Goal: Task Accomplishment & Management: Complete application form

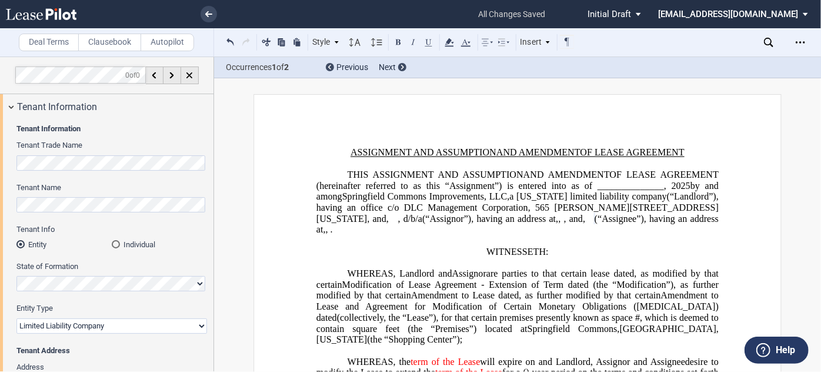
scroll to position [1941, 0]
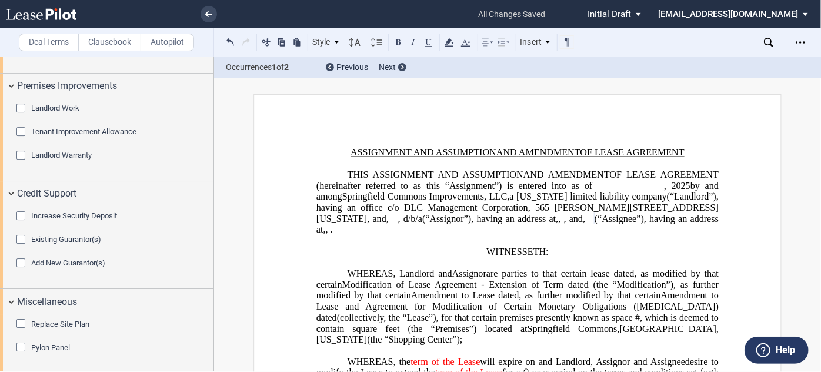
click at [53, 22] on link at bounding box center [62, 14] width 112 height 28
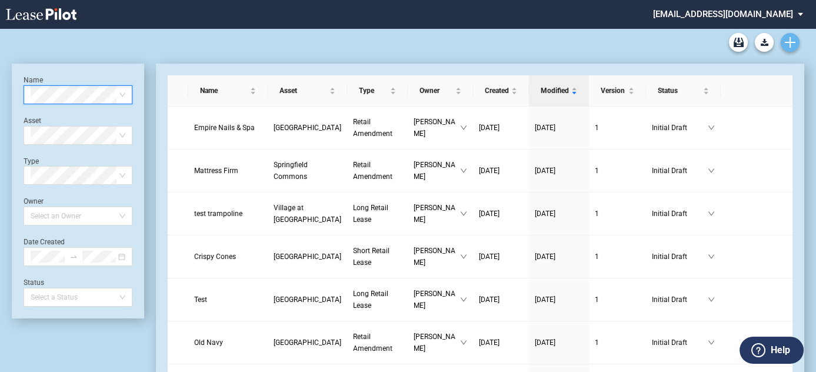
click at [794, 45] on icon "Create new document" at bounding box center [790, 42] width 11 height 11
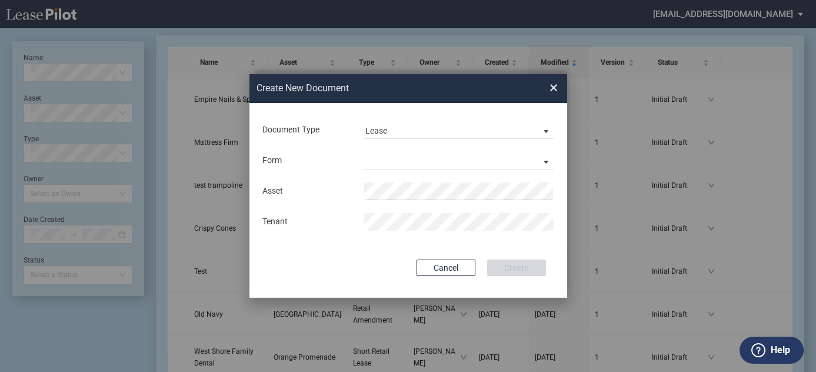
click at [392, 115] on div "Document Type Lease Lease Amendment" at bounding box center [408, 130] width 294 height 31
click at [392, 126] on span "Lease" at bounding box center [449, 131] width 169 height 12
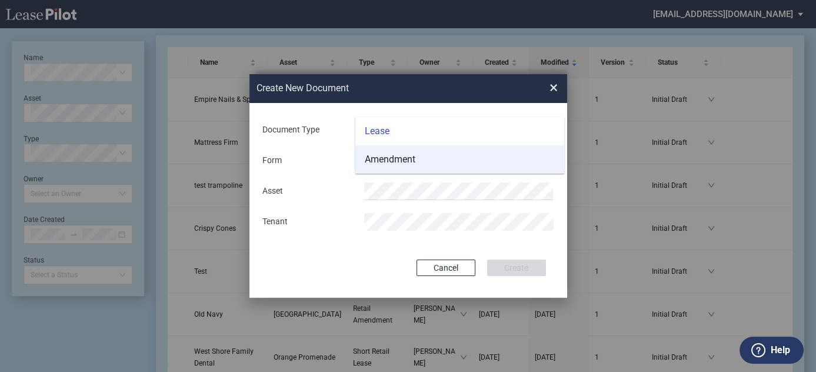
click at [406, 162] on div "Amendment" at bounding box center [390, 159] width 51 height 13
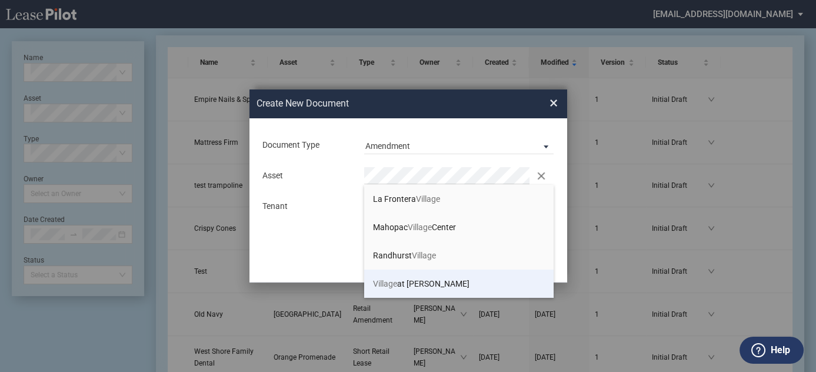
click at [414, 281] on span "Village at Allen" at bounding box center [421, 283] width 96 height 9
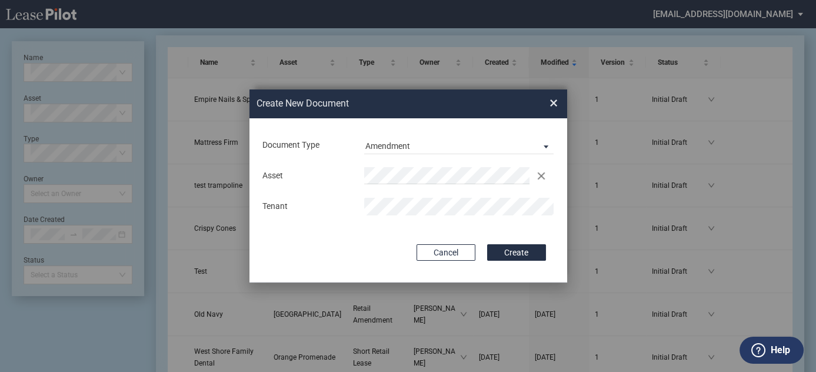
click at [487, 244] on button "Create" at bounding box center [516, 252] width 59 height 16
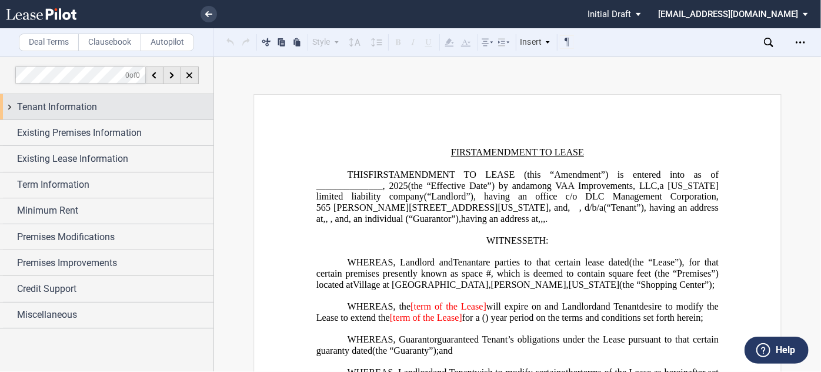
click at [76, 103] on span "Tenant Information" at bounding box center [57, 107] width 80 height 14
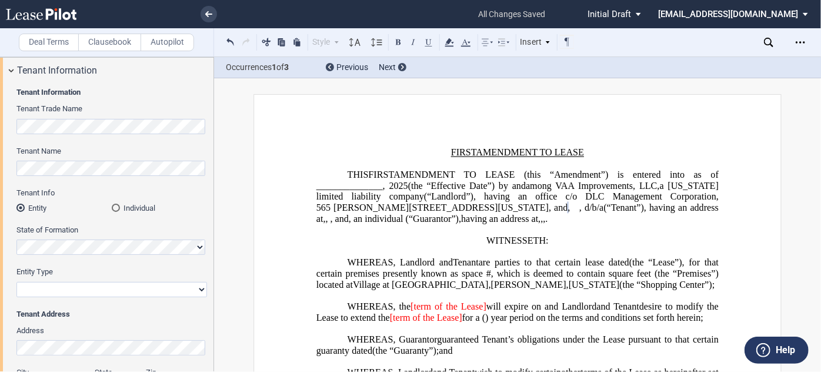
scroll to position [53, 0]
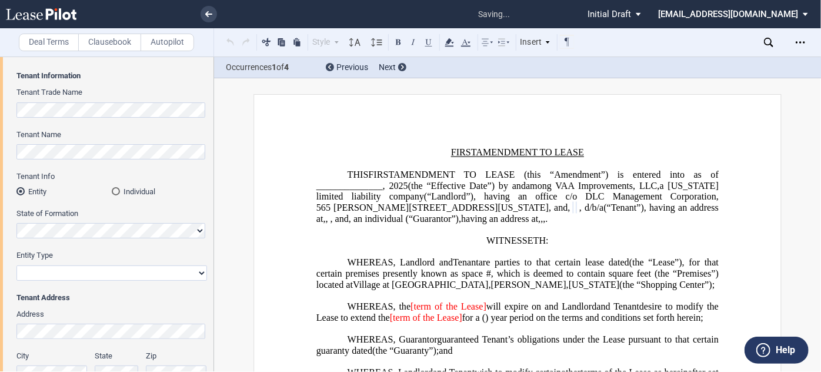
click at [78, 269] on select "Corporation Limited Liability Company General Partnership Limited Partnership O…" at bounding box center [111, 272] width 191 height 15
select select "limited liability company"
click at [16, 265] on select "Corporation Limited Liability Company General Partnership Limited Partnership O…" at bounding box center [111, 272] width 191 height 15
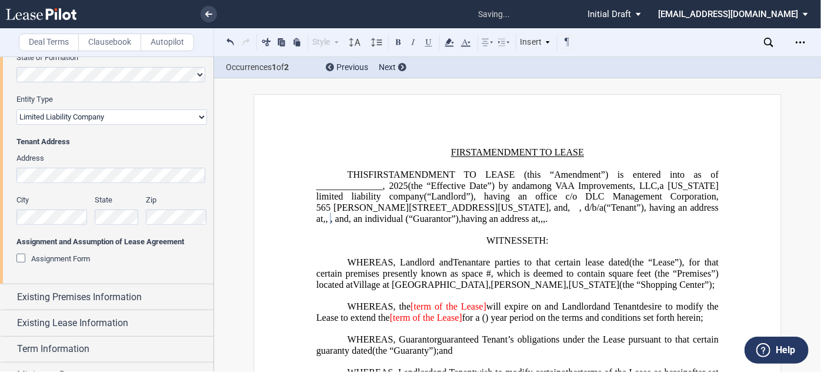
scroll to position [267, 0]
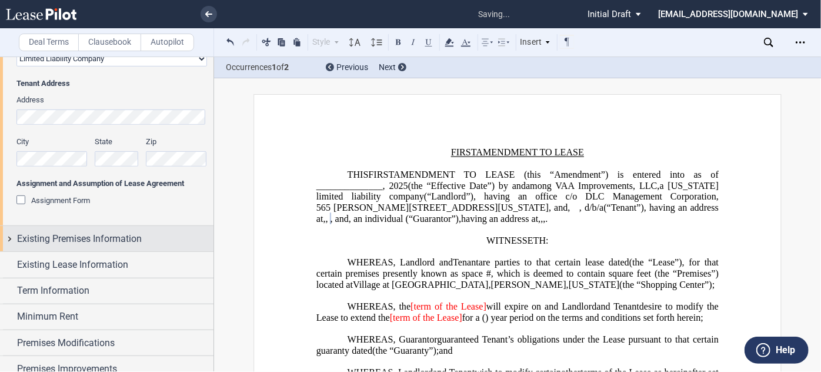
click at [132, 242] on span "Existing Premises Information" at bounding box center [79, 239] width 125 height 14
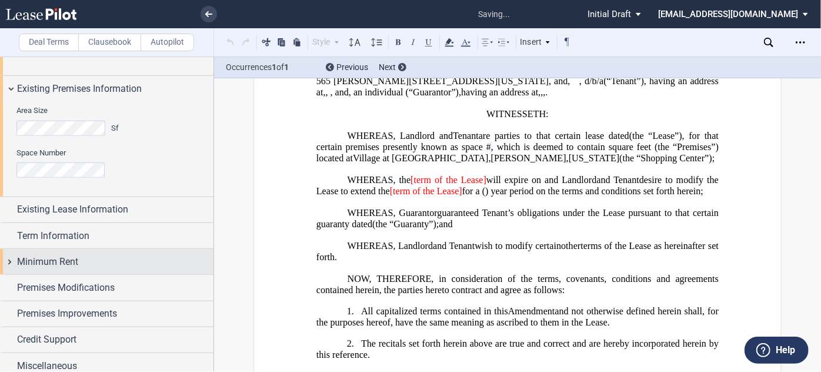
scroll to position [423, 0]
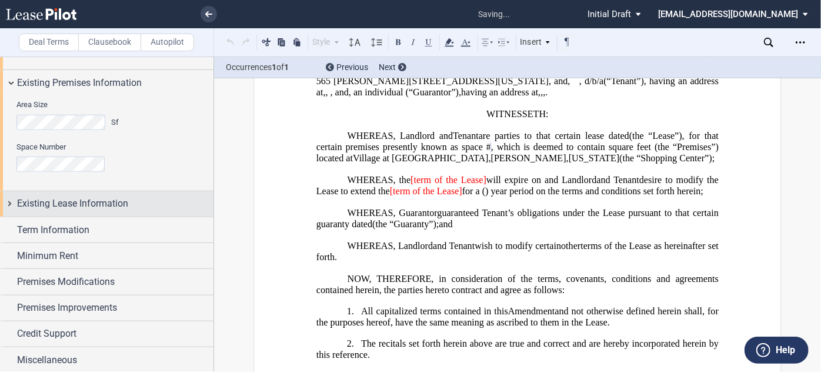
click at [96, 198] on span "Existing Lease Information" at bounding box center [72, 203] width 111 height 14
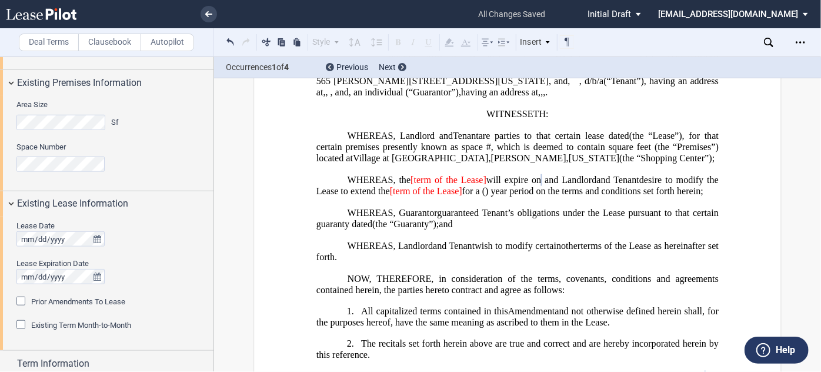
drag, startPoint x: 25, startPoint y: 249, endPoint x: 26, endPoint y: 230, distance: 19.4
click at [26, 231] on lp-date-picker at bounding box center [60, 238] width 88 height 15
click at [190, 270] on div at bounding box center [111, 276] width 191 height 15
click at [80, 302] on span "Prior Amendments To Lease" at bounding box center [78, 301] width 94 height 9
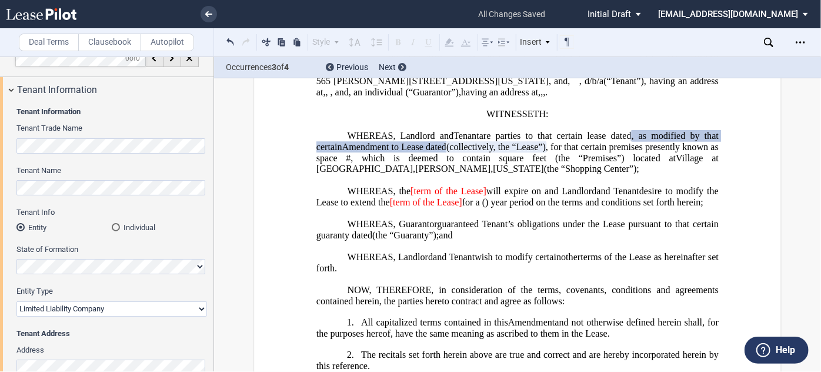
scroll to position [0, 0]
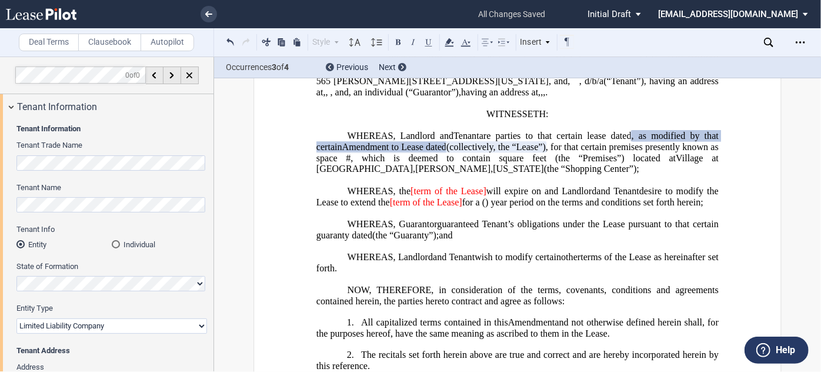
click at [0, 169] on html ".bocls-1{fill:#26354a;fill-rule:evenodd} Loading... × all changes saved Pending…" at bounding box center [410, 186] width 821 height 372
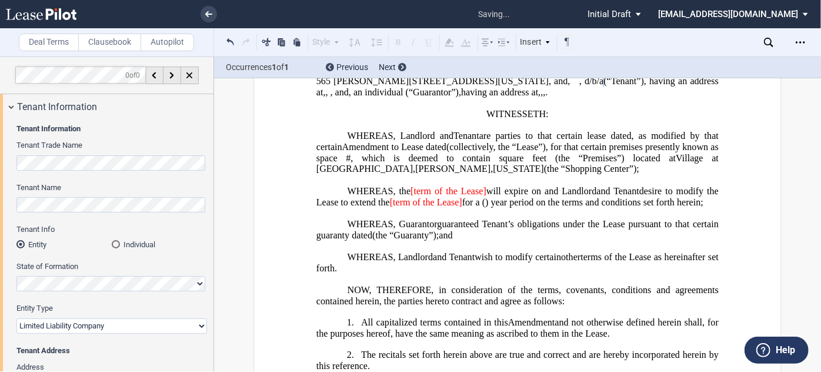
click at [0, 178] on html ".bocls-1{fill:#26354a;fill-rule:evenodd} Loading... × saving... Pending... Pend…" at bounding box center [410, 186] width 821 height 372
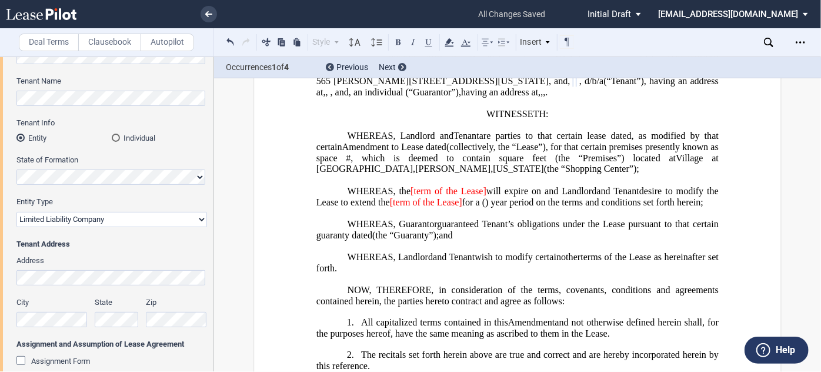
scroll to position [160, 0]
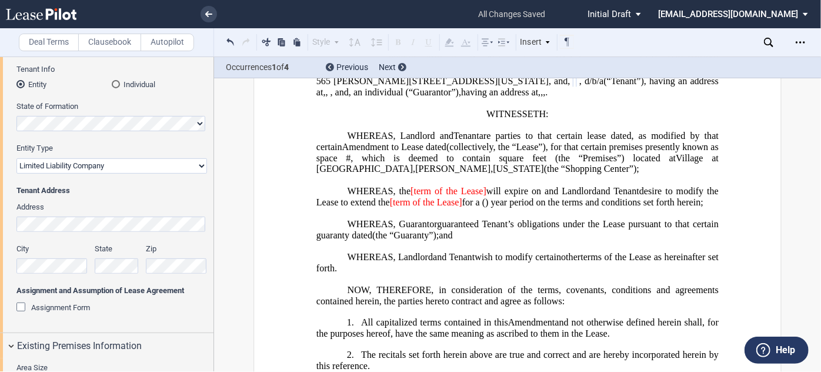
click at [18, 204] on div "Address" at bounding box center [111, 217] width 191 height 30
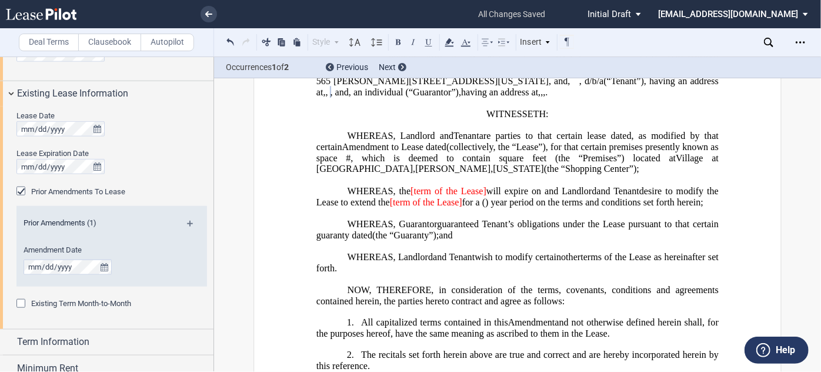
scroll to position [535, 0]
click at [591, 141] on span "are parties to that certain lease dated" at bounding box center [555, 136] width 152 height 11
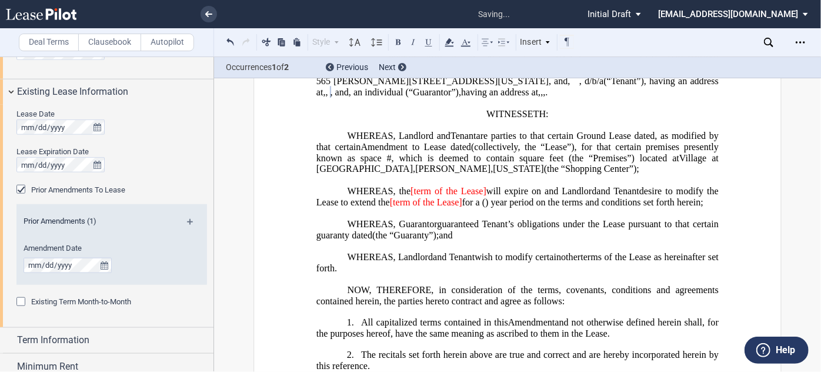
click at [633, 141] on span "are parties to that certain Ground Lease dated" at bounding box center [566, 136] width 179 height 11
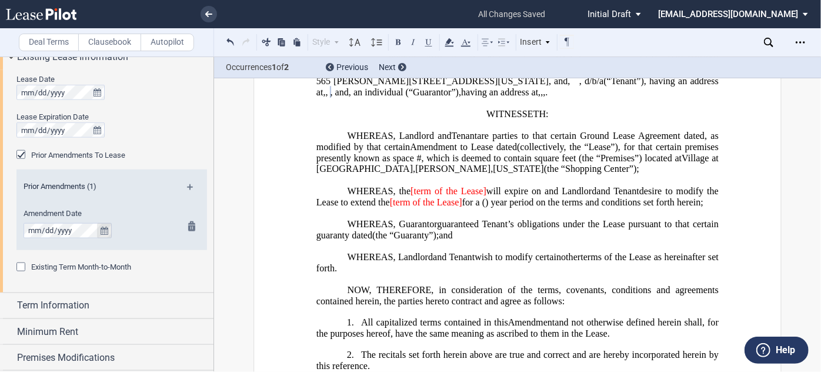
scroll to position [588, 0]
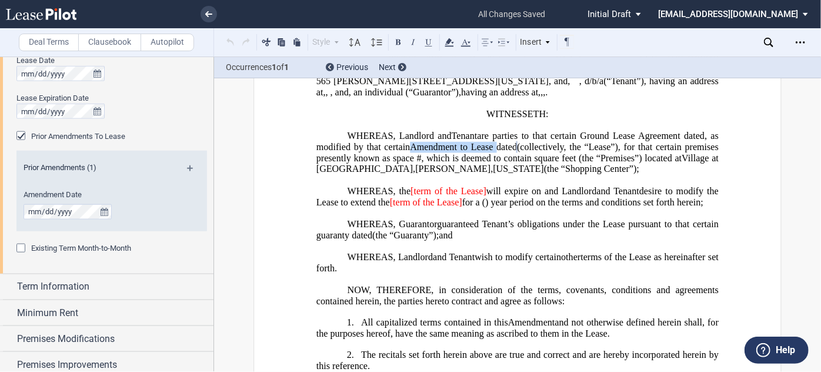
click at [461, 152] on span "Amendment to Lease dated" at bounding box center [463, 147] width 107 height 11
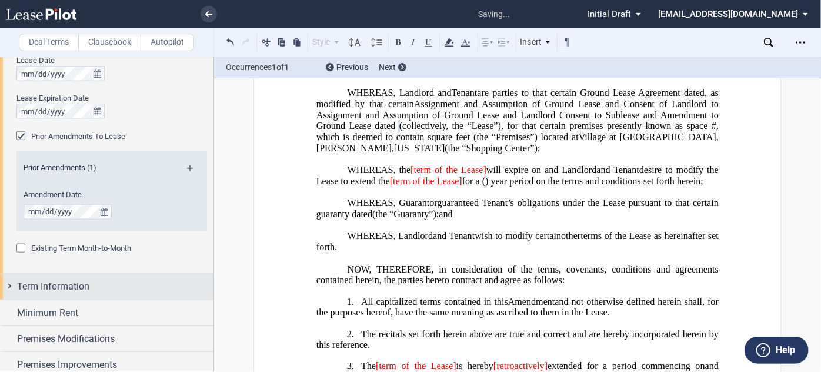
scroll to position [180, 0]
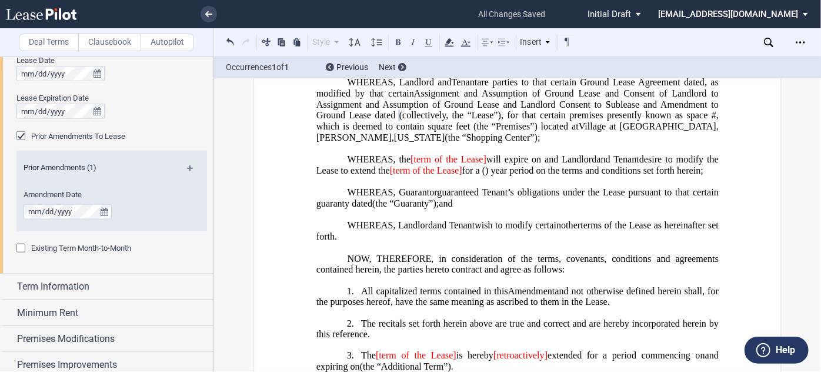
click at [188, 167] on md-icon at bounding box center [195, 172] width 16 height 14
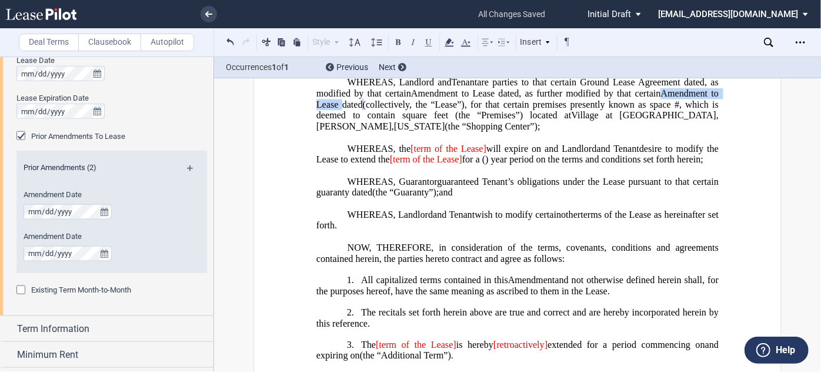
click at [433, 109] on span "Amendment to Lease dated" at bounding box center [519, 98] width 405 height 21
click at [187, 169] on md-icon at bounding box center [195, 172] width 16 height 14
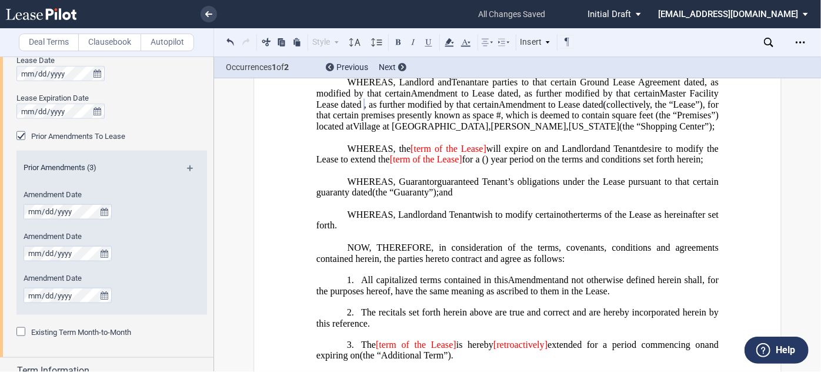
click at [499, 110] on span "Amendment to Lease dated" at bounding box center [551, 104] width 105 height 11
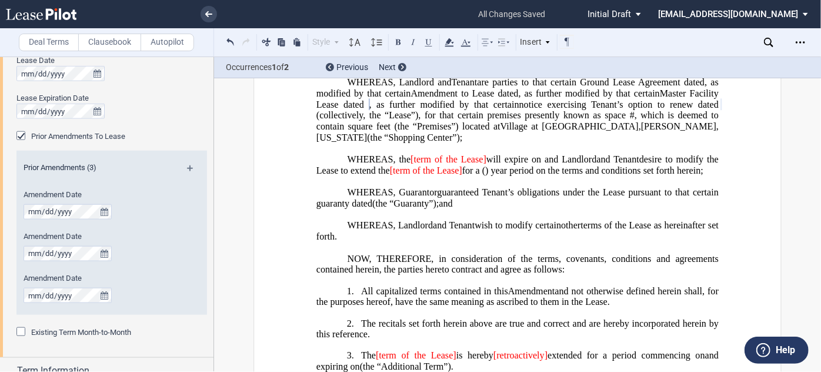
click at [187, 166] on md-icon at bounding box center [195, 172] width 16 height 14
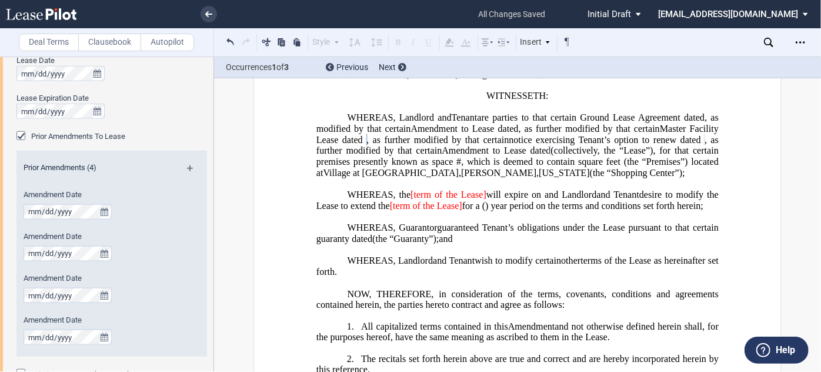
scroll to position [126, 0]
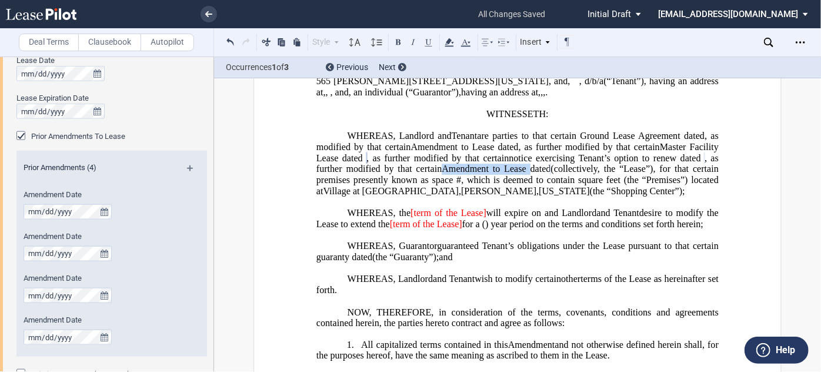
drag, startPoint x: 453, startPoint y: 198, endPoint x: 342, endPoint y: 200, distance: 110.6
click at [342, 174] on ng-transclude "Amendment to Lease dated , as further modified by that certain , as further mod…" at bounding box center [519, 158] width 405 height 32
click at [191, 169] on md-icon at bounding box center [195, 172] width 16 height 14
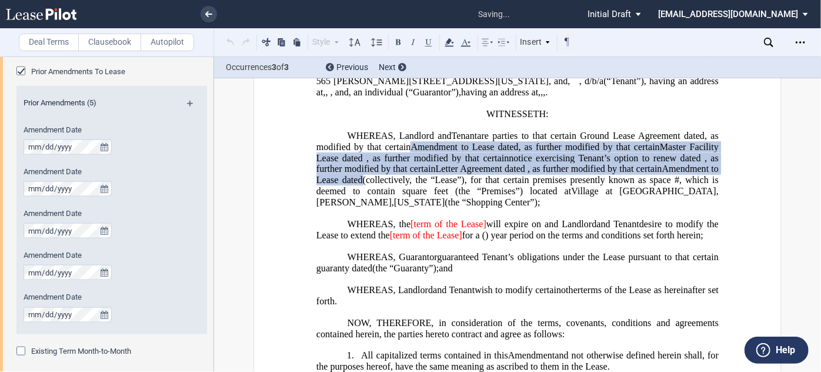
scroll to position [695, 0]
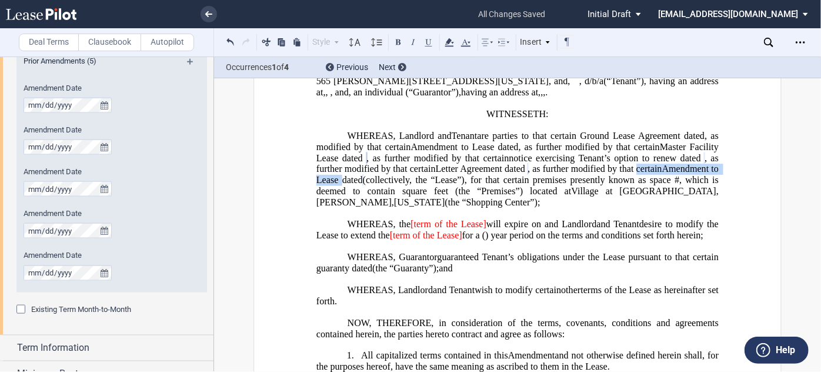
drag, startPoint x: 335, startPoint y: 208, endPoint x: 609, endPoint y: 201, distance: 274.3
click at [609, 185] on ng-transclude "Amendment to Lease dated , as further modified by that certain , as further mod…" at bounding box center [519, 164] width 405 height 44
click at [183, 61] on div "Prior Amendments (5)" at bounding box center [111, 63] width 191 height 15
click at [187, 61] on md-icon at bounding box center [195, 66] width 16 height 14
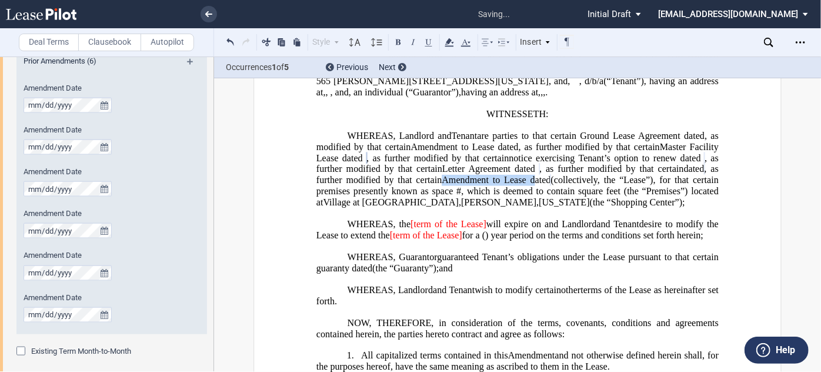
click at [445, 185] on span "Amendment to Lease dated" at bounding box center [496, 180] width 109 height 11
drag, startPoint x: 522, startPoint y: 166, endPoint x: 464, endPoint y: 163, distance: 58.3
click at [464, 163] on span ", as modified by that certain Amendment to Lease dated , as further modified by…" at bounding box center [519, 158] width 405 height 54
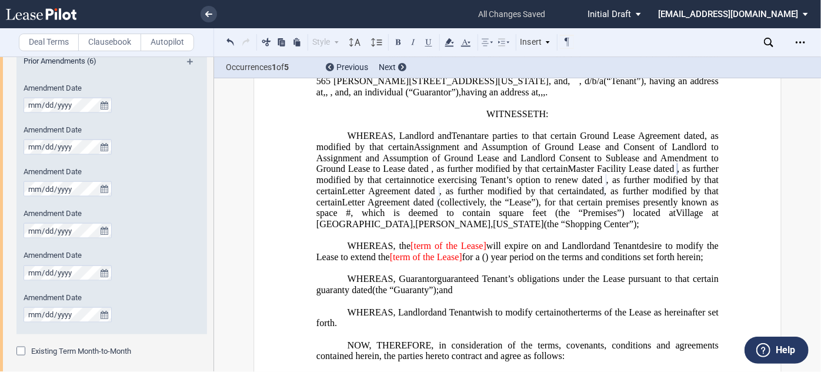
click at [634, 185] on span ", as further modified by that certain" at bounding box center [519, 174] width 405 height 21
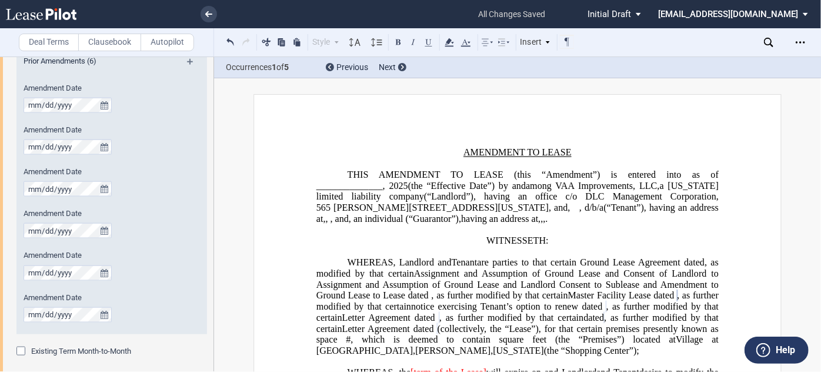
scroll to position [0, 0]
click at [375, 175] on p "THIS ﻿ ﻿ FIRST AMENDMENT TO LEASE (this “Amendment”) is entered into as of ____…" at bounding box center [518, 196] width 402 height 55
click at [375, 171] on span "AMENDMENT TO LEASE (this “Amendment”) is entered into as of ______________," at bounding box center [519, 179] width 405 height 21
click at [482, 155] on span "AMENDMENT TO LEASE" at bounding box center [518, 152] width 108 height 11
click at [498, 221] on span ", d/b/a ﻿ ﻿ (“Tenant”), having an address at ﻿ ﻿ , ﻿ ﻿ , ﻿ ﻿ ﻿ ﻿" at bounding box center [519, 212] width 405 height 21
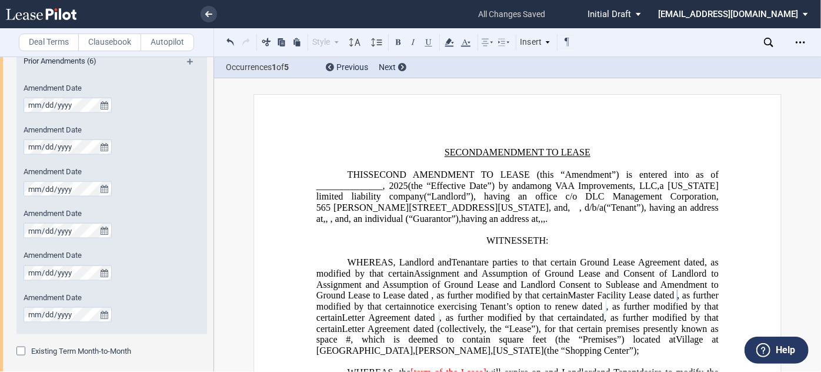
click at [537, 301] on span "﻿Assignment and Assumption of Ground Lease and Consent of Landlord to Assignmen…" at bounding box center [519, 284] width 405 height 32
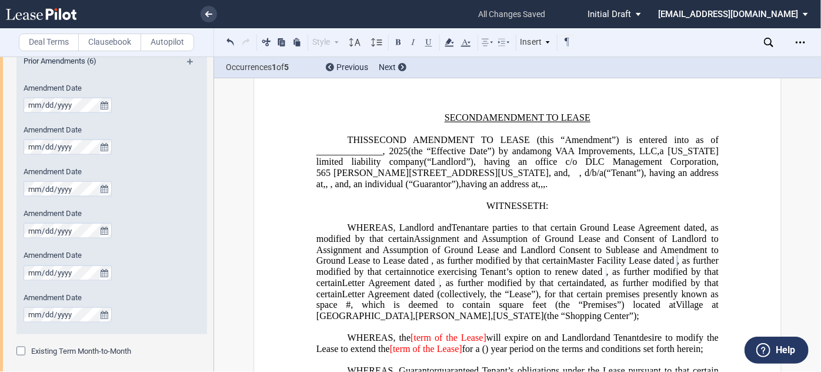
scroll to position [53, 0]
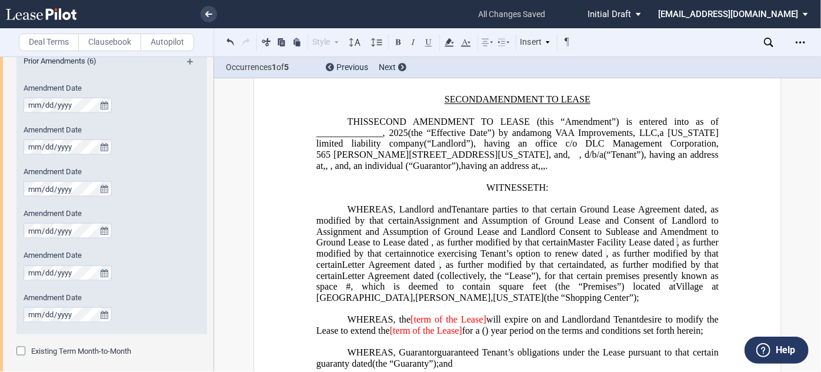
click at [515, 269] on span ", as further modified by that certain" at bounding box center [519, 258] width 405 height 21
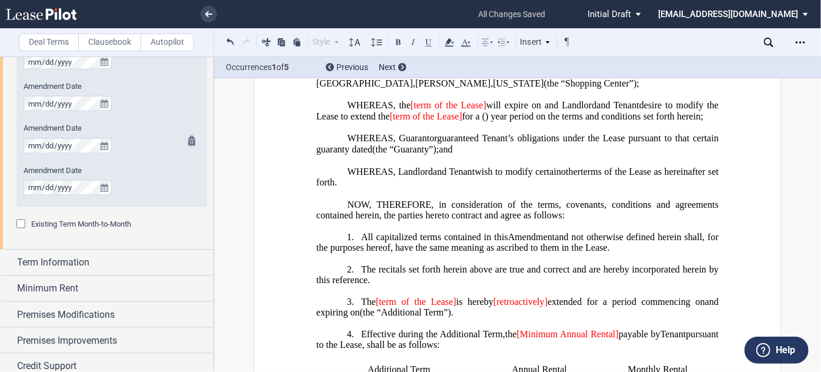
scroll to position [855, 0]
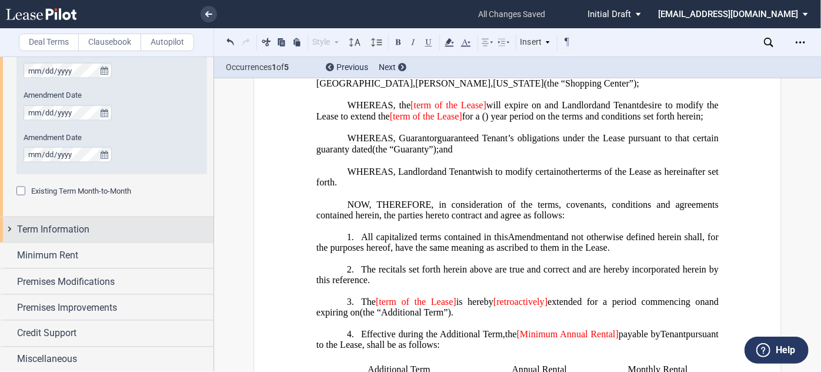
click at [97, 231] on div "Term Information" at bounding box center [115, 229] width 196 height 14
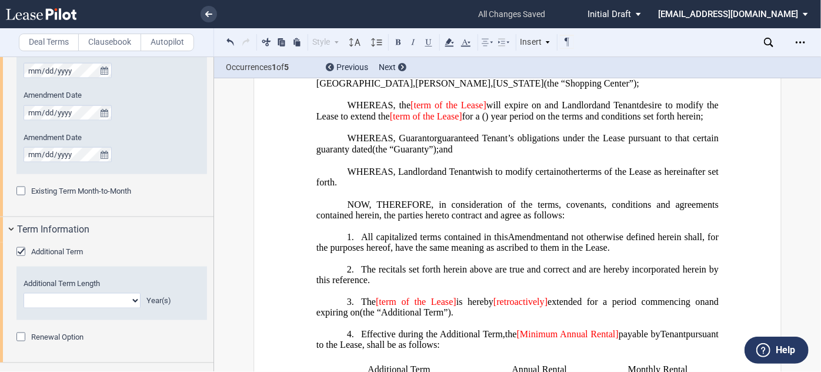
scroll to position [908, 0]
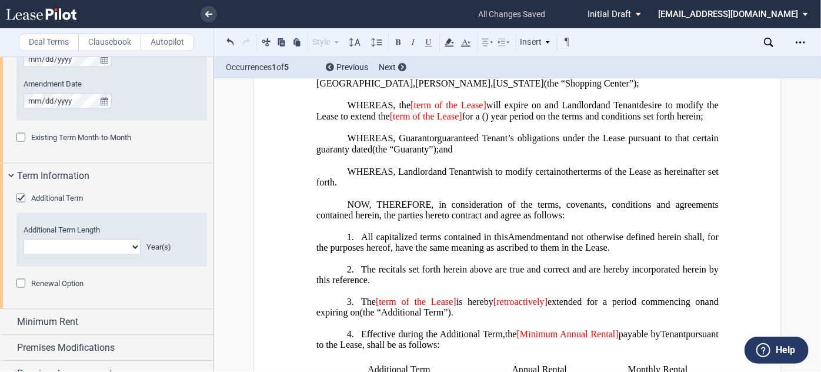
click at [127, 244] on select "0 1 2 3 4 5 6 7 8 9 10 11 12 13 14 15 16 17 18 19 20" at bounding box center [82, 246] width 117 height 15
click at [181, 216] on div "Extended Term No. 1 2 3 4 5 6 7 8 9 10 11 12 13 14 15 16 17 18 19 20 Additional…" at bounding box center [111, 240] width 191 height 54
click at [130, 251] on select "0 1 2 3 4 5 6 7 8 9 10 11 12 13 14 15 16 17 18 19 20" at bounding box center [82, 246] width 117 height 15
select select "number:0"
click at [24, 239] on select "0 1 2 3 4 5 6 7 8 9 10 11 12 13 14 15 16 17 18 19 20" at bounding box center [82, 246] width 117 height 15
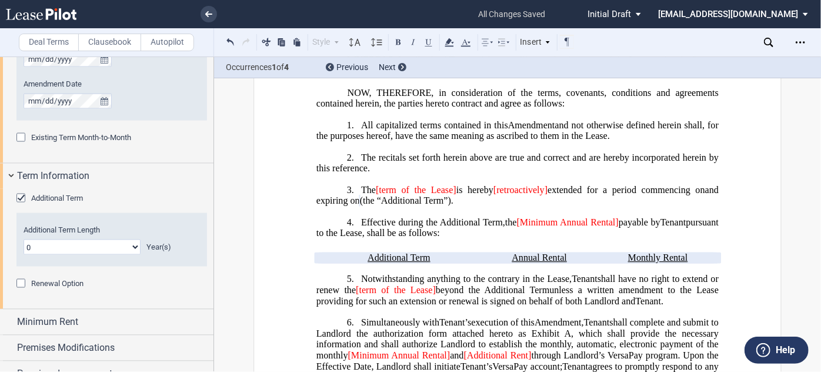
scroll to position [428, 0]
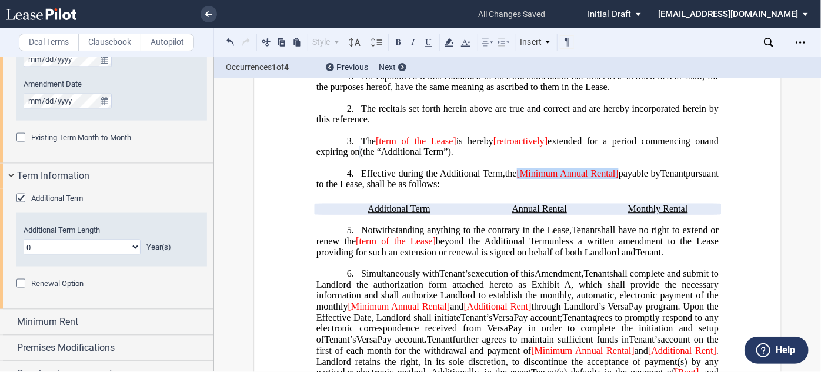
drag, startPoint x: 631, startPoint y: 209, endPoint x: 530, endPoint y: 205, distance: 100.7
click at [530, 179] on span "the [Minimum Annual Rental] payable by" at bounding box center [582, 173] width 155 height 11
click at [89, 243] on select "0 1 2 3 4 5 6 7 8 9 10 11 12 13 14 15 16 17 18 19 20" at bounding box center [82, 246] width 117 height 15
select select "number:1"
click at [24, 239] on select "0 1 2 3 4 5 6 7 8 9 10 11 12 13 14 15 16 17 18 19 20" at bounding box center [82, 246] width 117 height 15
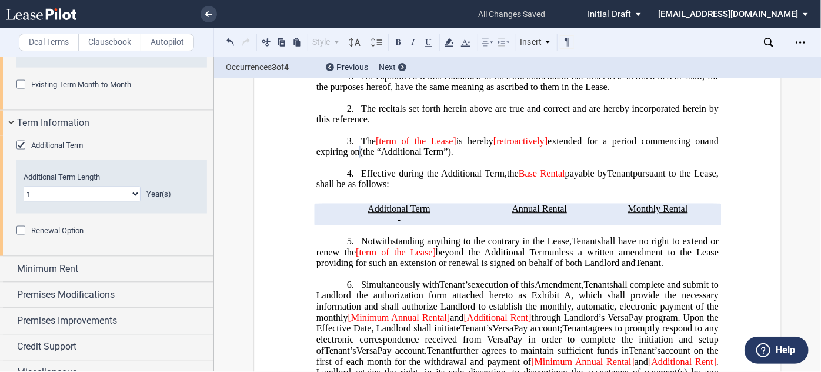
scroll to position [975, 0]
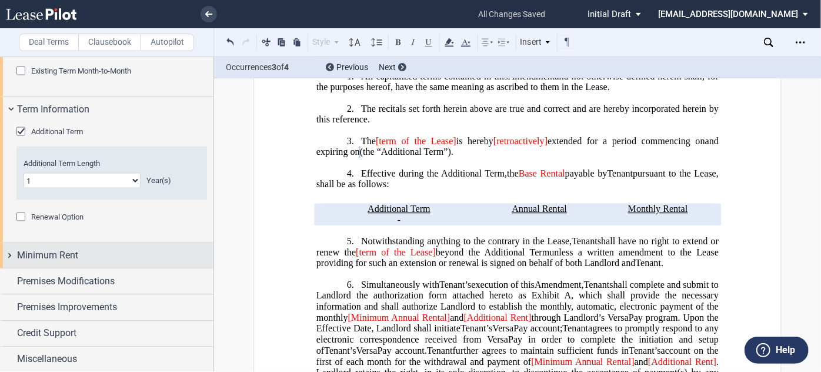
click at [76, 255] on span "Minimum Rent" at bounding box center [47, 256] width 61 height 14
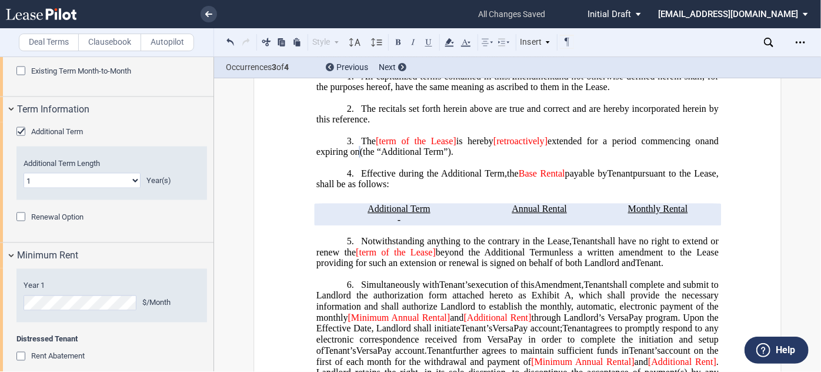
scroll to position [1028, 0]
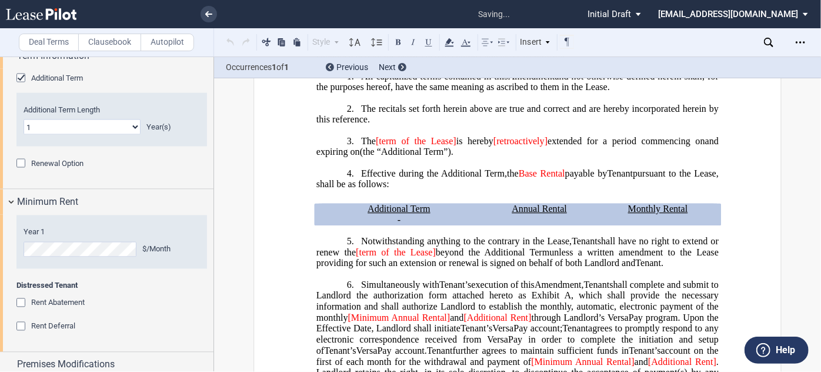
click at [146, 294] on div "Distressed Tenant Rent Abatement Rent Abatement Start Date Rent Abatement End D…" at bounding box center [111, 313] width 191 height 64
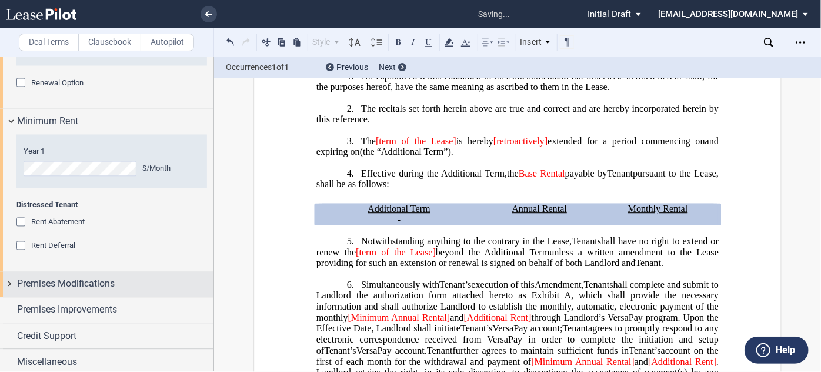
scroll to position [1111, 0]
click at [129, 287] on div "Premises Modifications" at bounding box center [115, 282] width 196 height 14
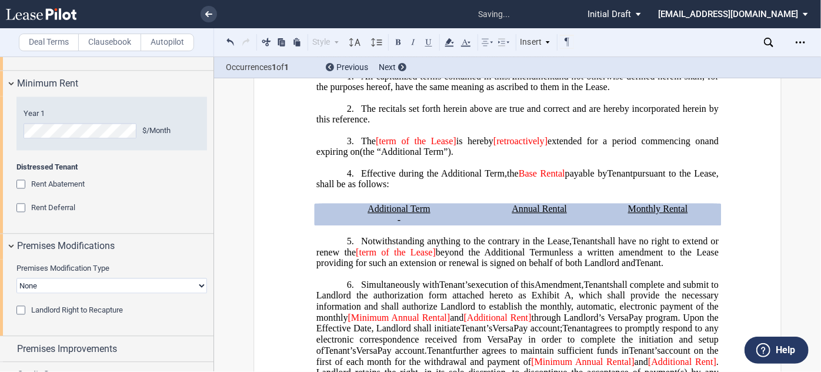
scroll to position [1165, 0]
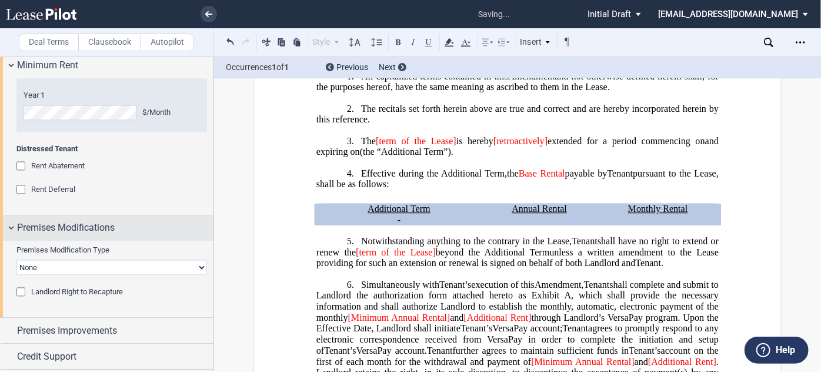
click at [135, 233] on div "Premises Modifications" at bounding box center [115, 228] width 196 height 14
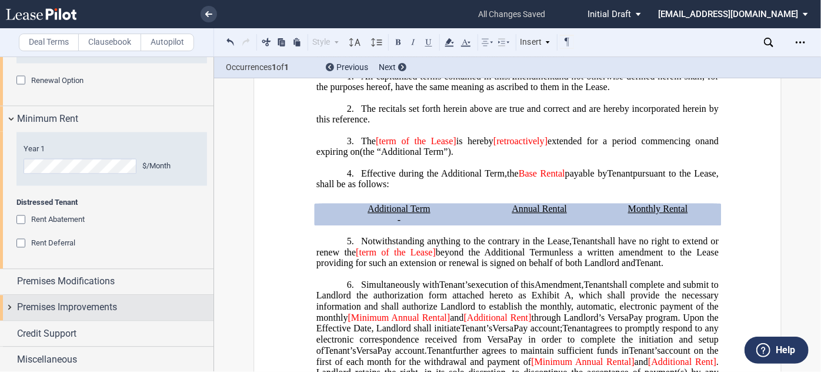
click at [135, 301] on div "Premises Improvements" at bounding box center [115, 308] width 196 height 14
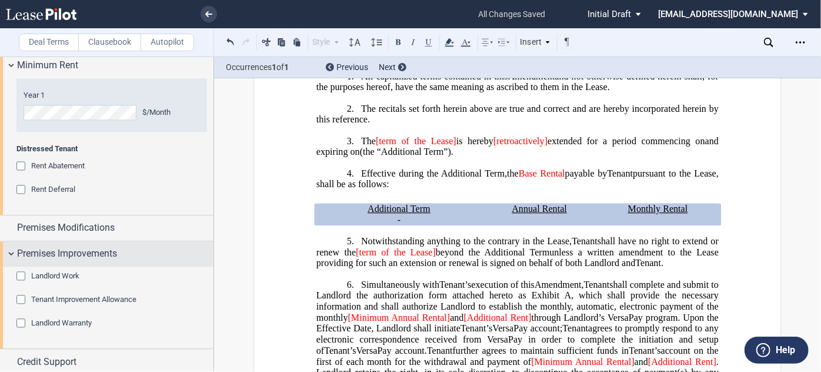
click at [141, 255] on div "Premises Improvements" at bounding box center [115, 254] width 196 height 14
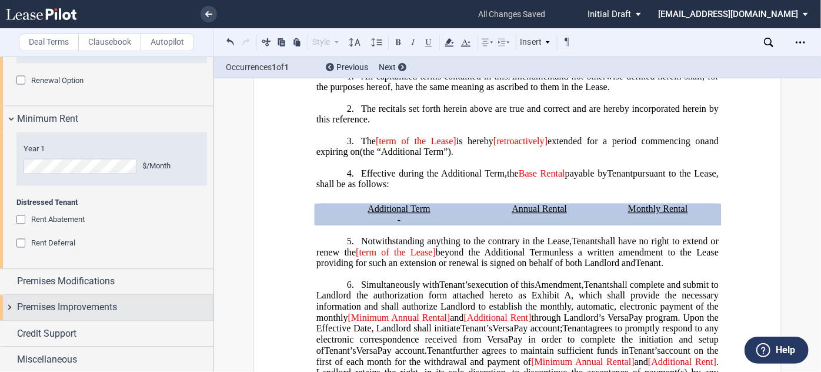
click at [111, 336] on div "Credit Support" at bounding box center [115, 334] width 196 height 14
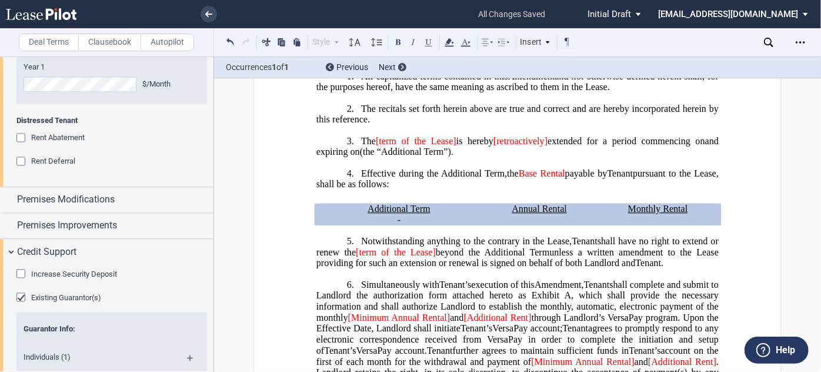
scroll to position [1218, 0]
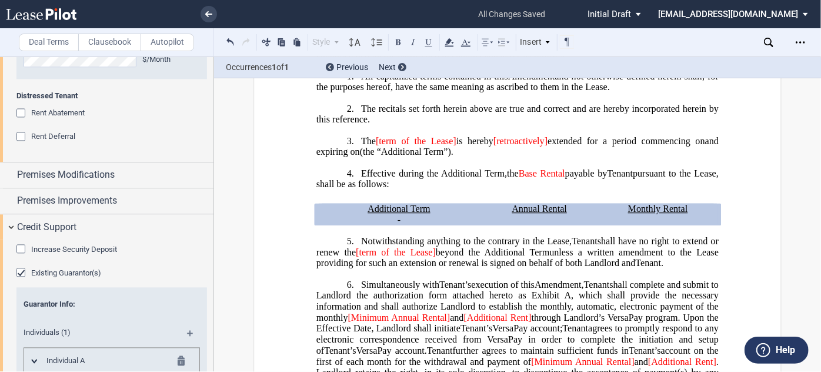
click at [18, 273] on div "Existing Guarantor(s)" at bounding box center [22, 274] width 12 height 12
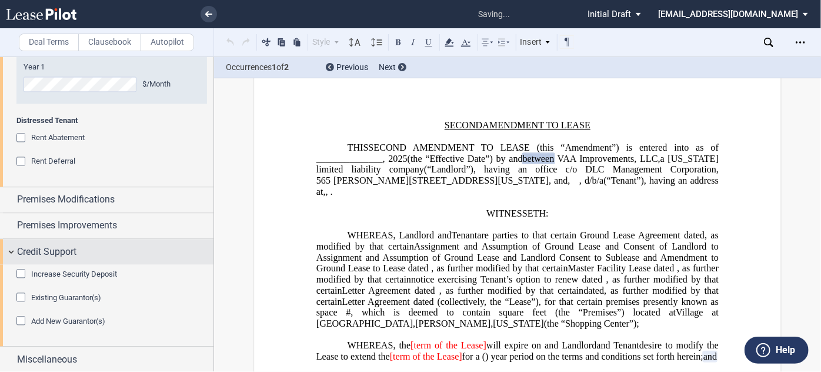
scroll to position [8, 0]
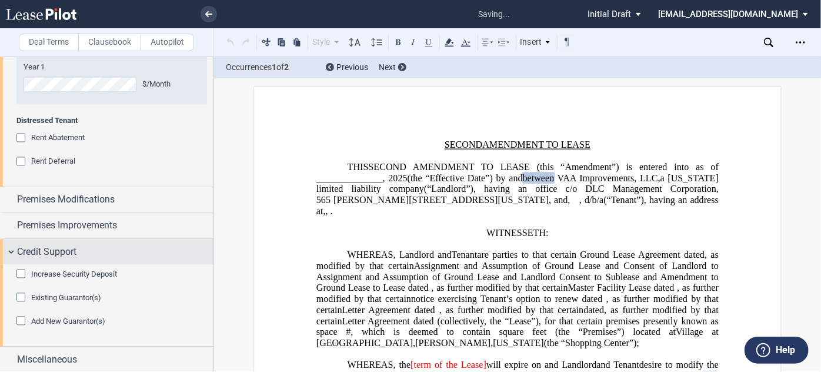
click at [72, 257] on span "Credit Support" at bounding box center [46, 252] width 59 height 14
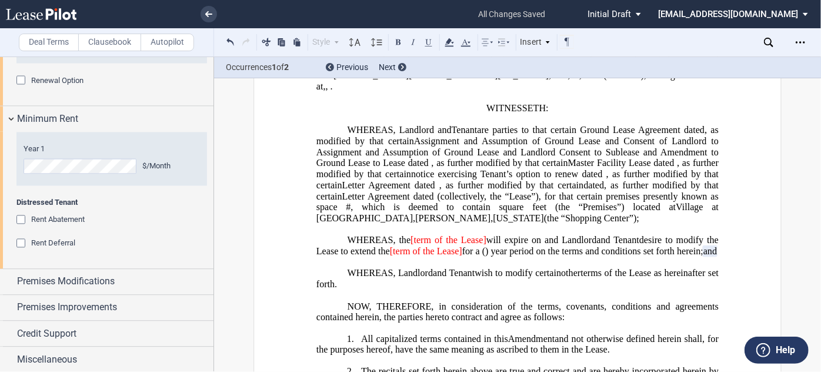
scroll to position [221, 0]
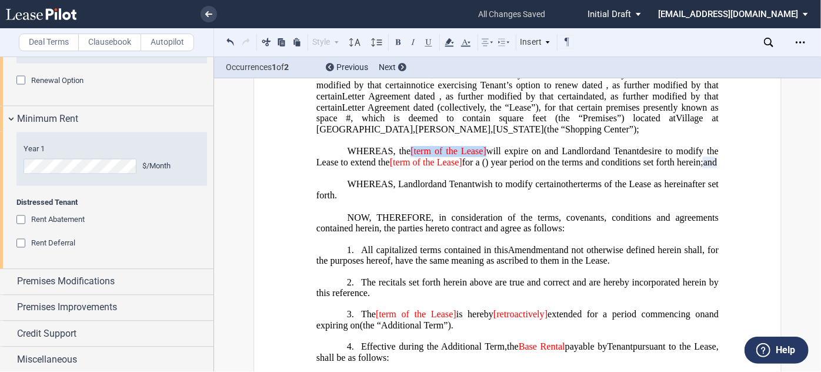
drag, startPoint x: 481, startPoint y: 155, endPoint x: 411, endPoint y: 155, distance: 70.6
click at [411, 155] on span "WHEREAS, the [term of the Lease] will expire on ﻿ ﻿ and Landlord" at bounding box center [472, 151] width 249 height 11
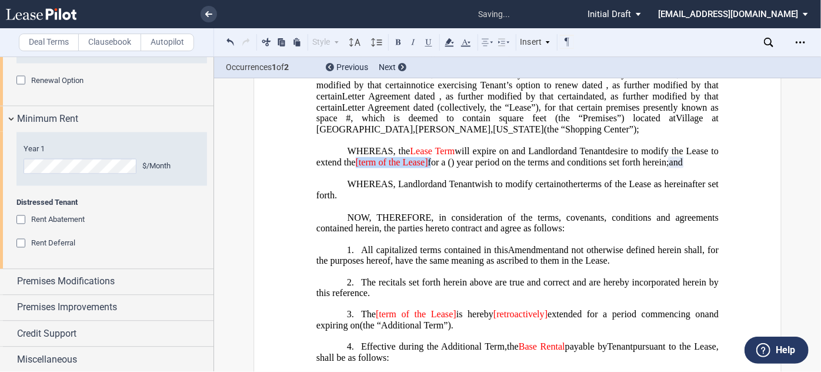
drag, startPoint x: 511, startPoint y: 167, endPoint x: 436, endPoint y: 167, distance: 75.3
click at [436, 167] on span "desire to modify the Lease to extend the [term of the Lease] for a ﻿ ﻿ ( ﻿ ﻿ ) …" at bounding box center [519, 156] width 405 height 21
click at [422, 168] on span at bounding box center [421, 162] width 2 height 11
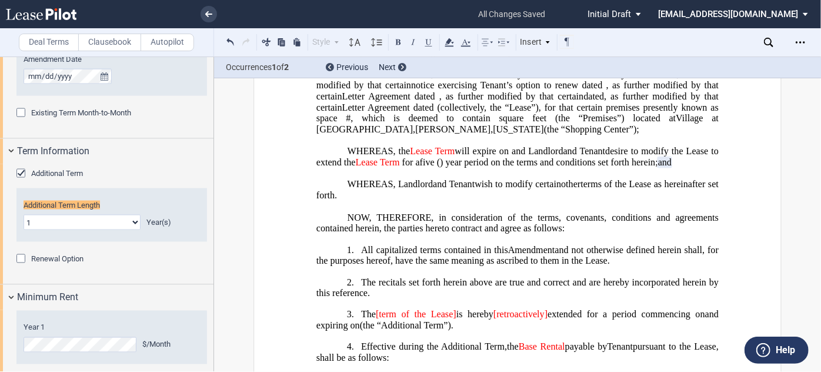
scroll to position [924, 0]
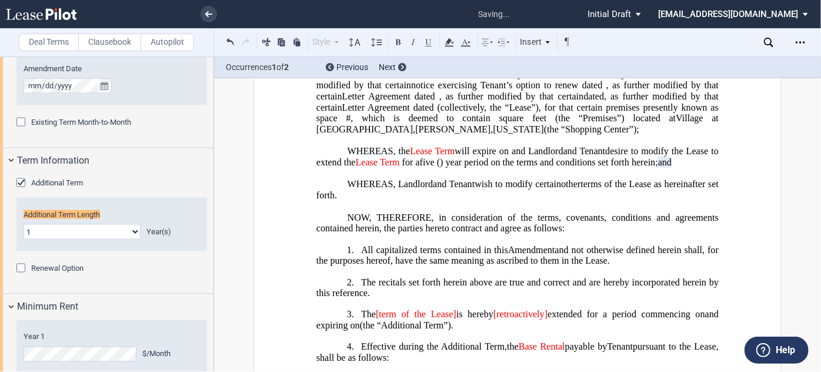
click at [552, 168] on span ") year period on the terms and conditions set forth herein;" at bounding box center [549, 162] width 218 height 11
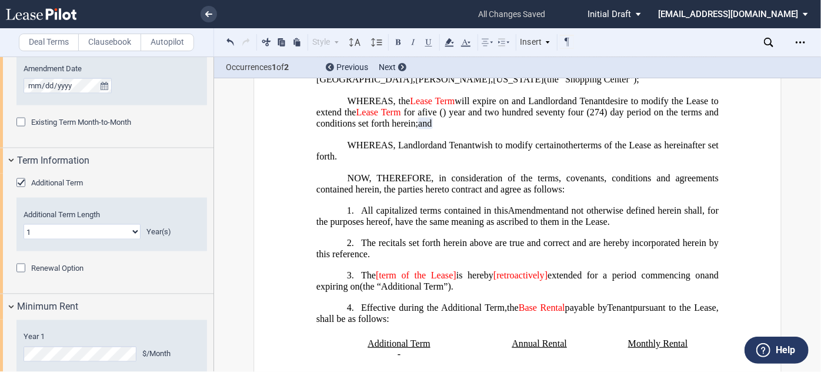
scroll to position [328, 0]
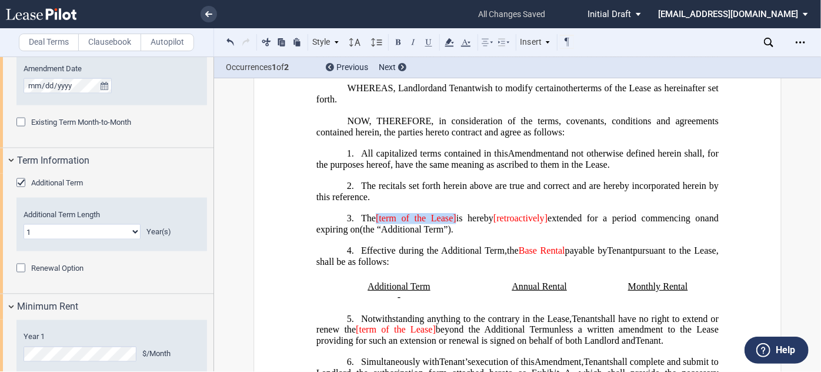
drag, startPoint x: 451, startPoint y: 222, endPoint x: 376, endPoint y: 215, distance: 75.0
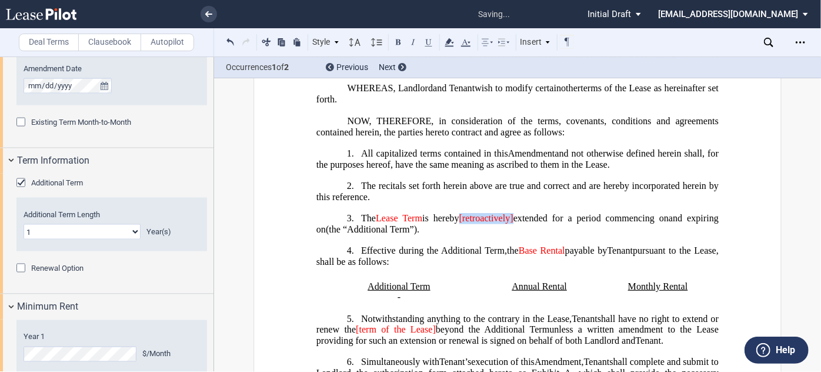
drag, startPoint x: 516, startPoint y: 219, endPoint x: 462, endPoint y: 215, distance: 54.2
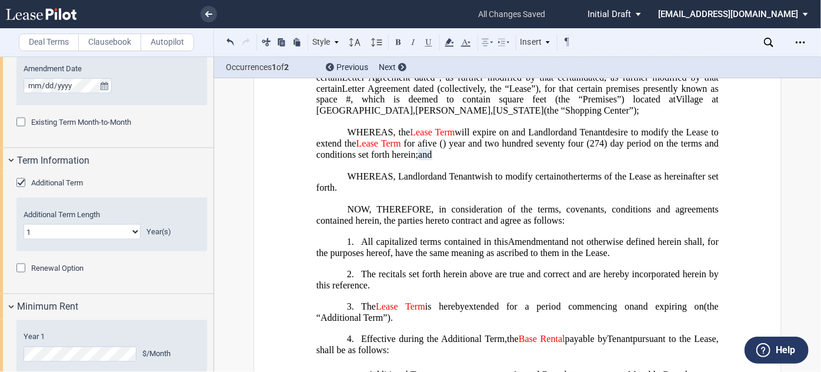
scroll to position [221, 0]
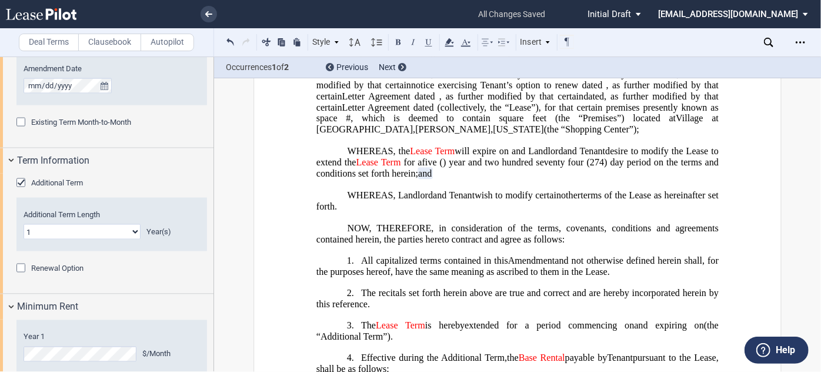
click at [563, 156] on span "and Landlord" at bounding box center [537, 151] width 51 height 11
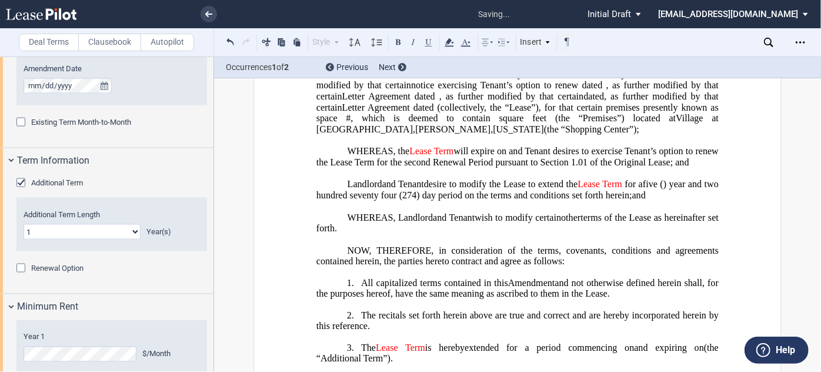
click at [344, 198] on p "Landlord and Tenant , Assignor and Assignee desire to modify the Lease to exten…" at bounding box center [518, 190] width 402 height 22
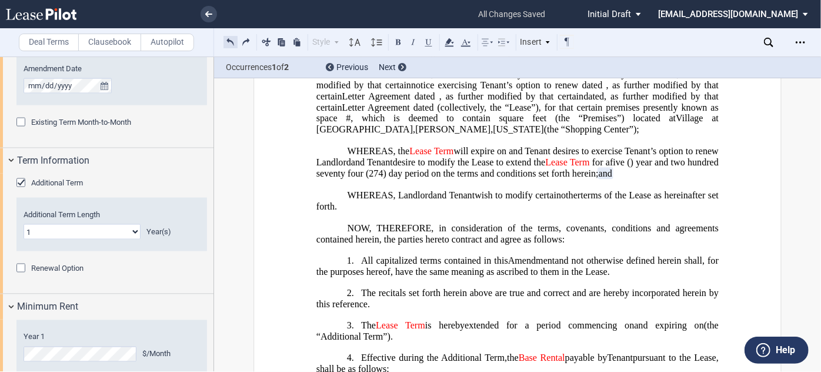
click at [229, 35] on button at bounding box center [231, 42] width 14 height 14
click at [229, 35] on div "Style Normal 8pt 9pt 10pt 10.5pt 11pt 12pt 14pt 16pt Normal 1 1.15 1.5 2 3 No C…" at bounding box center [400, 42] width 352 height 15
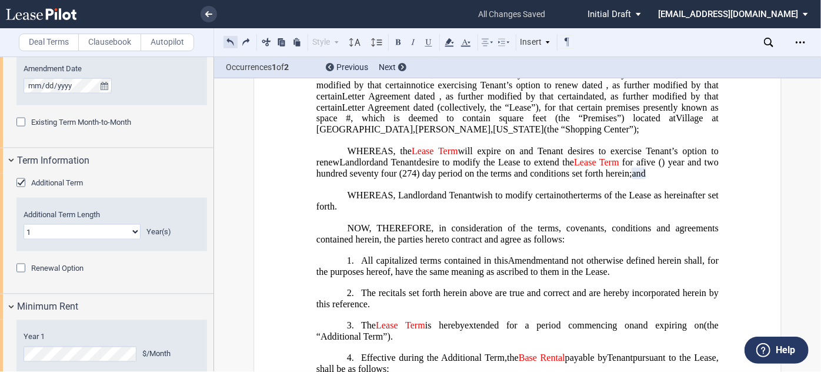
click at [234, 42] on button at bounding box center [231, 42] width 14 height 14
click at [234, 42] on div "Style Normal 8pt 9pt 10pt 10.5pt 11pt 12pt 14pt 16pt Normal 1 1.15 1.5 2 3 No C…" at bounding box center [400, 42] width 352 height 15
click at [234, 42] on button at bounding box center [231, 42] width 14 height 14
click at [234, 42] on div "Style Normal 8pt 9pt 10pt 10.5pt 11pt 12pt 14pt 16pt Normal 1 1.15 1.5 2 3 No C…" at bounding box center [400, 42] width 352 height 15
click at [234, 42] on button at bounding box center [231, 42] width 14 height 14
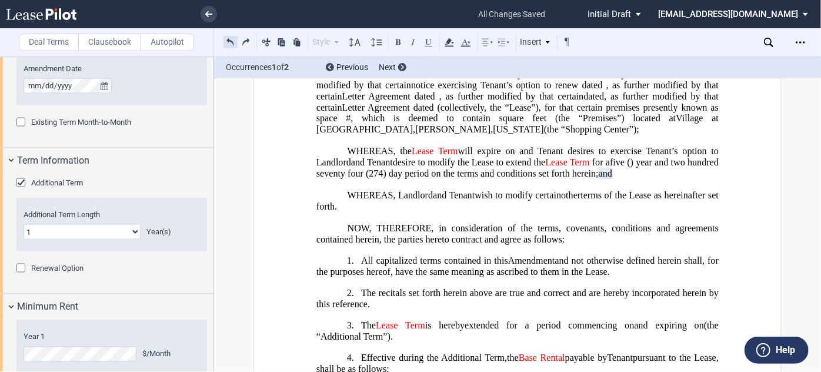
click at [234, 42] on button at bounding box center [231, 42] width 14 height 14
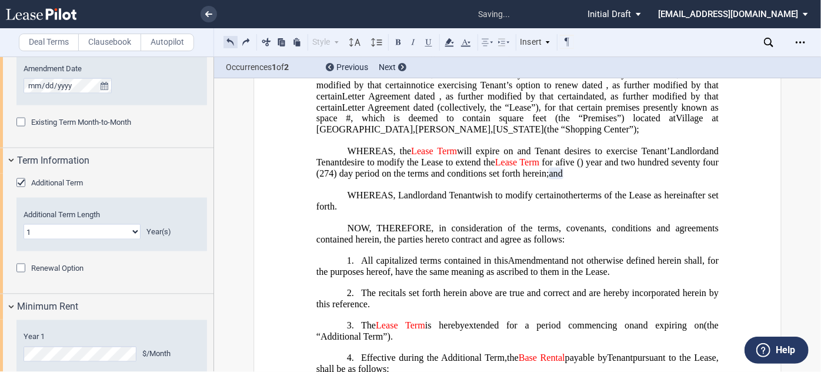
click at [234, 42] on button at bounding box center [231, 42] width 14 height 14
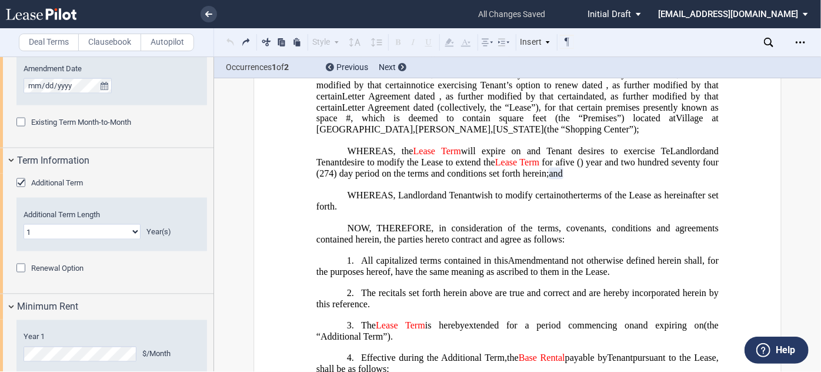
click at [234, 42] on div "Style Normal 8pt 9pt 10pt 10.5pt 11pt 12pt 14pt 16pt Normal 1 1.15 1.5 2 3 No C…" at bounding box center [400, 42] width 352 height 15
click at [234, 42] on button at bounding box center [231, 42] width 14 height 14
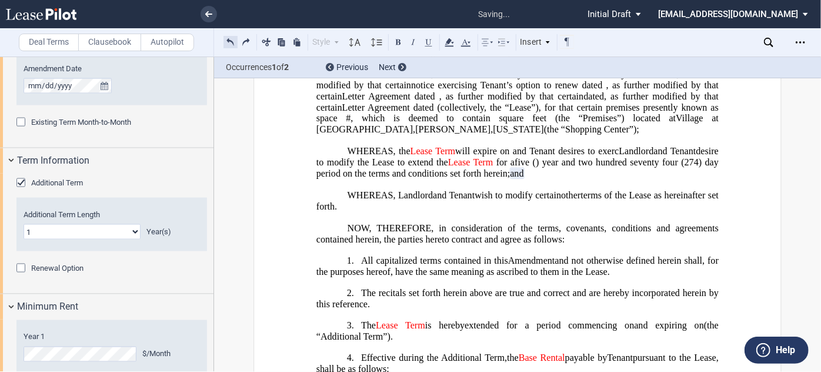
click at [234, 42] on button at bounding box center [231, 42] width 14 height 14
click at [234, 42] on div "Style Normal 8pt 9pt 10pt 10.5pt 11pt 12pt 14pt 16pt Normal 1 1.15 1.5 2 3 No C…" at bounding box center [400, 42] width 352 height 15
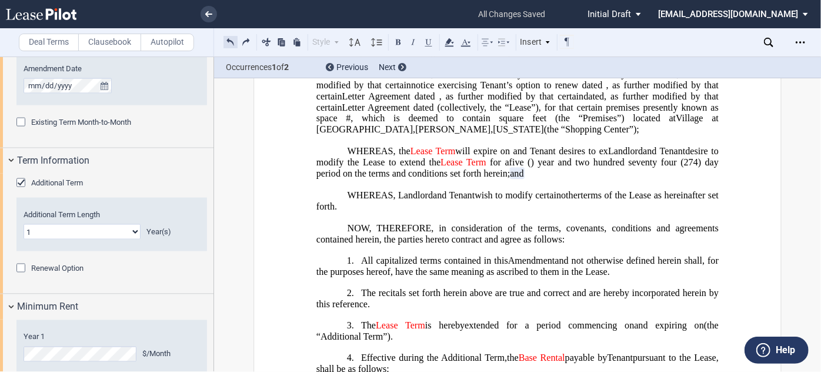
click at [234, 42] on button at bounding box center [231, 42] width 14 height 14
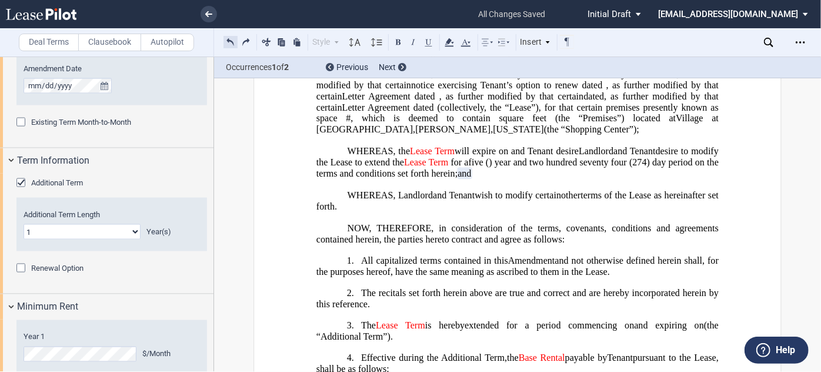
click at [234, 42] on button at bounding box center [231, 42] width 14 height 14
click at [232, 42] on button at bounding box center [231, 42] width 14 height 14
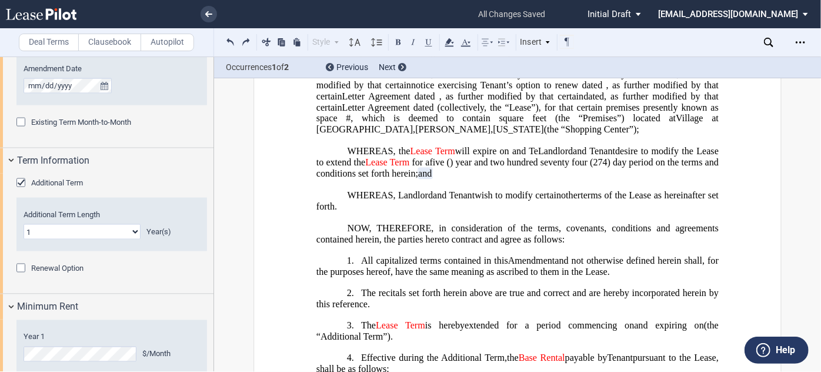
click at [234, 42] on button at bounding box center [231, 42] width 14 height 14
click at [536, 178] on p "WHEREAS, the ﻿Lease Te will expire on ﻿ ﻿ and Landlord and Tenant , Assignor an…" at bounding box center [518, 162] width 402 height 33
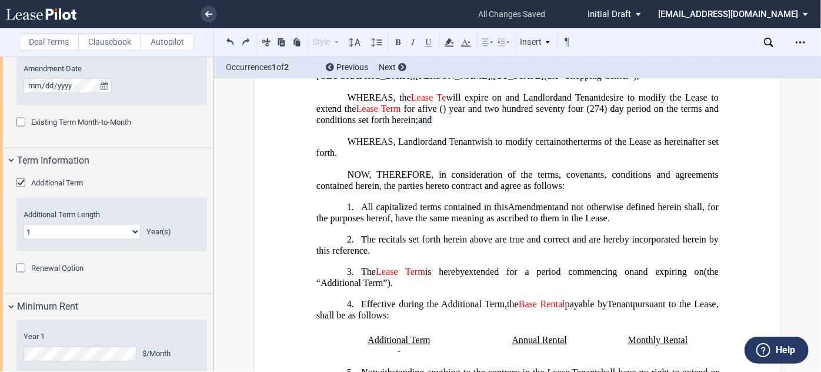
scroll to position [328, 0]
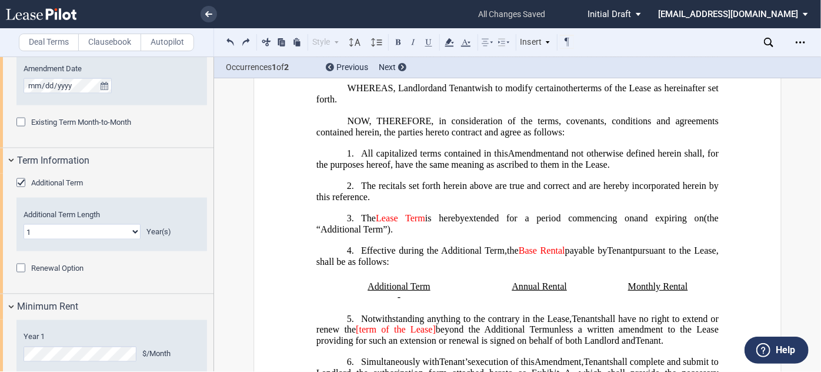
click at [76, 233] on select "0 1 2 3 4 5 6 7 8 9 10 11 12 13 14 15 16 17 18 19 20" at bounding box center [82, 231] width 117 height 15
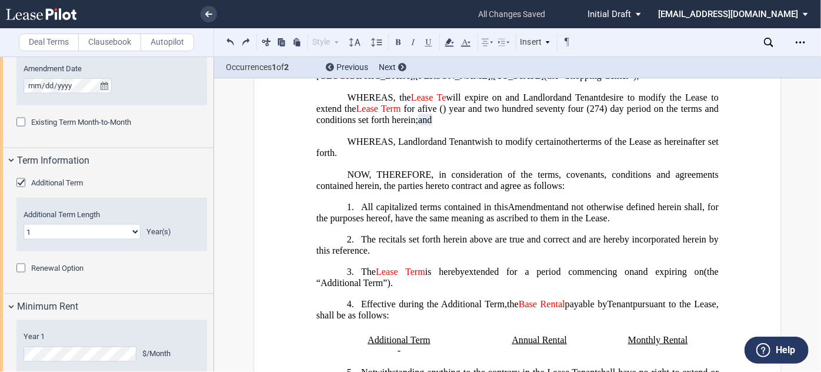
click at [447, 103] on span "will expire on" at bounding box center [475, 97] width 56 height 11
click at [115, 225] on select "0 1 2 3 4 5 6 7 8 9 10 11 12 13 14 15 16 17 18 19 20" at bounding box center [82, 231] width 117 height 15
select select "number:5"
click at [24, 224] on select "0 1 2 3 4 5 6 7 8 9 10 11 12 13 14 15 16 17 18 19 20" at bounding box center [82, 231] width 117 height 15
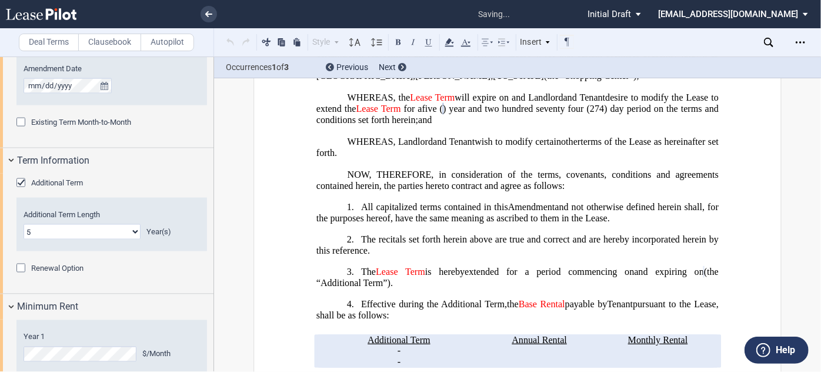
click at [649, 122] on p "WHEREAS, the ﻿Lease Term will expire on ﻿ ﻿ and Landlord and Tenant , Assignor …" at bounding box center [518, 108] width 402 height 33
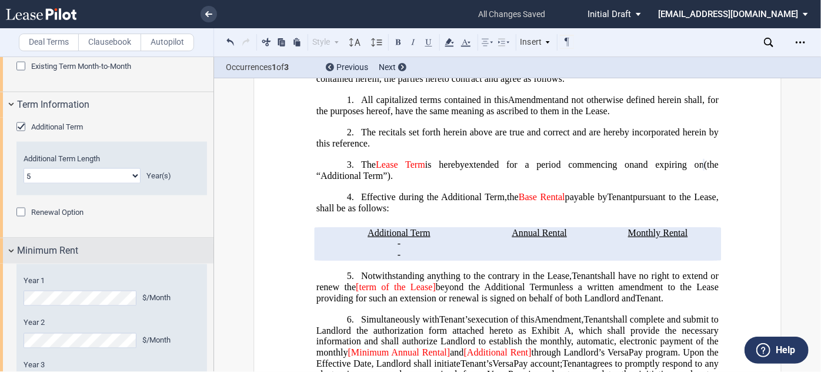
scroll to position [977, 0]
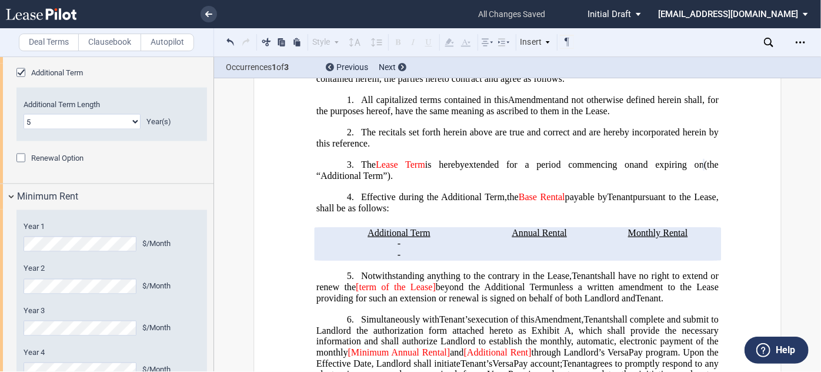
scroll to position [1138, 0]
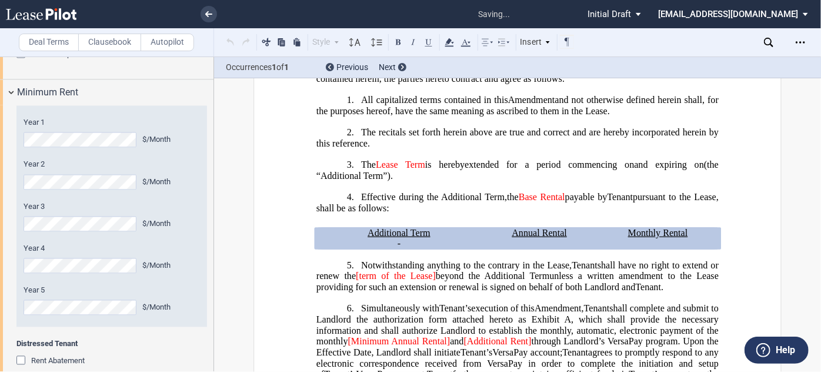
click at [386, 267] on span "Notwithstanding anything to the contrary in the Lease," at bounding box center [466, 265] width 211 height 11
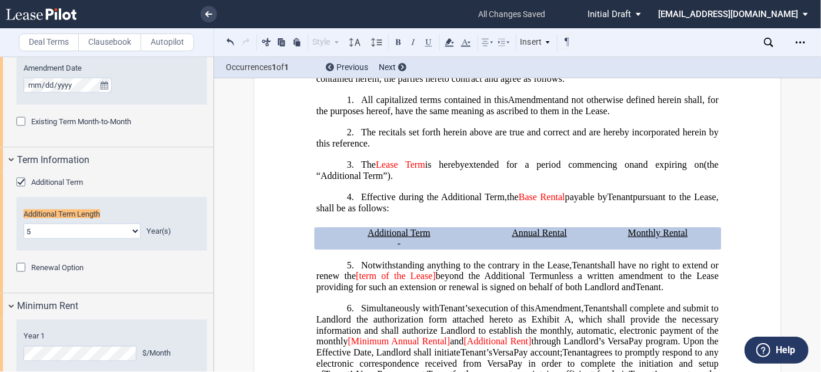
scroll to position [924, 0]
click at [372, 181] on span "(the “Additional Term”)." at bounding box center [519, 169] width 405 height 21
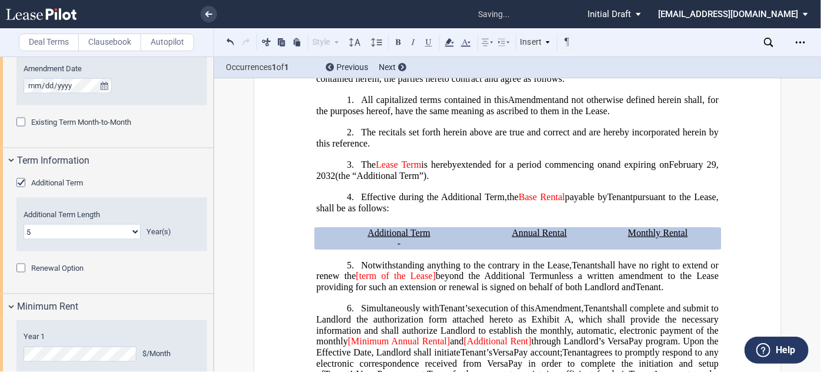
click at [318, 176] on span "﻿ebruary 29, 2032" at bounding box center [519, 169] width 405 height 21
click at [452, 247] on p "﻿ ﻿ - ﻿ ﻿ Additional Term Lease Year Additional Term Lease Year - Additional Te…" at bounding box center [399, 243] width 154 height 11
click at [576, 181] on h1 "3. The ﻿Lease Term is hereby extended for a period commencing on ﻿ ﻿ and expiri…" at bounding box center [518, 170] width 402 height 22
click at [572, 266] on span "Tenant" at bounding box center [585, 265] width 26 height 11
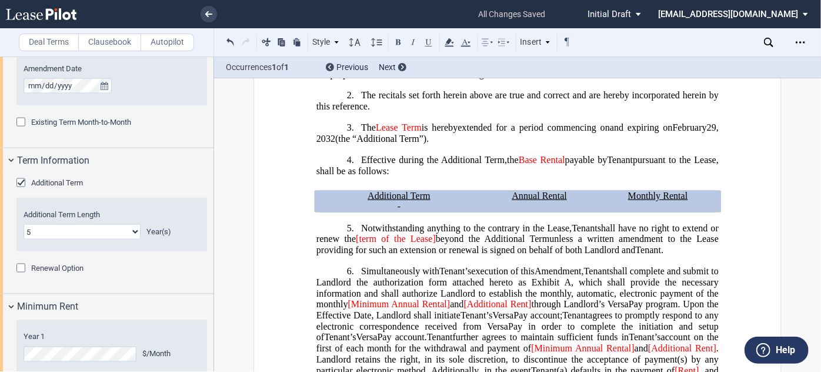
scroll to position [435, 0]
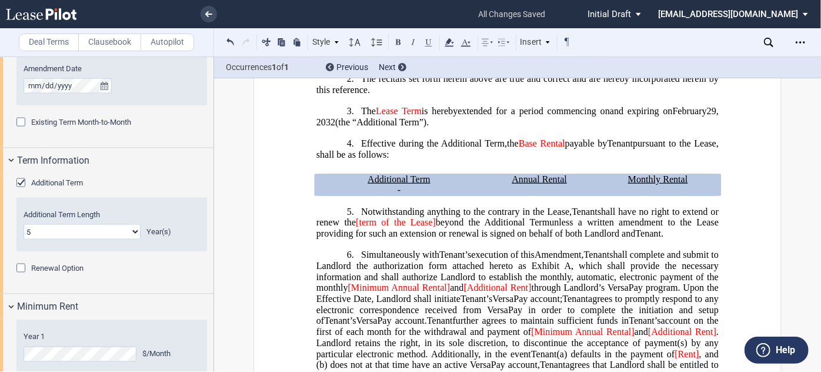
click at [541, 215] on span "Notwithstanding anything to the contrary in the Lease," at bounding box center [466, 211] width 211 height 11
click at [572, 216] on span "Tenant" at bounding box center [585, 211] width 26 height 11
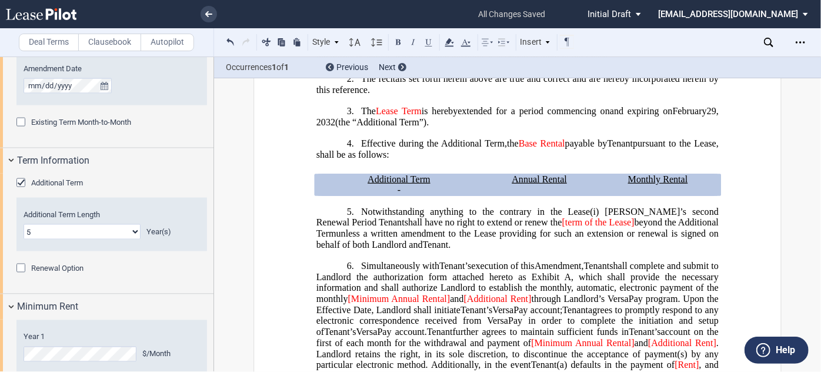
click at [627, 214] on span "(i) [PERSON_NAME]’s second Renewal Period Tenant" at bounding box center [519, 216] width 405 height 21
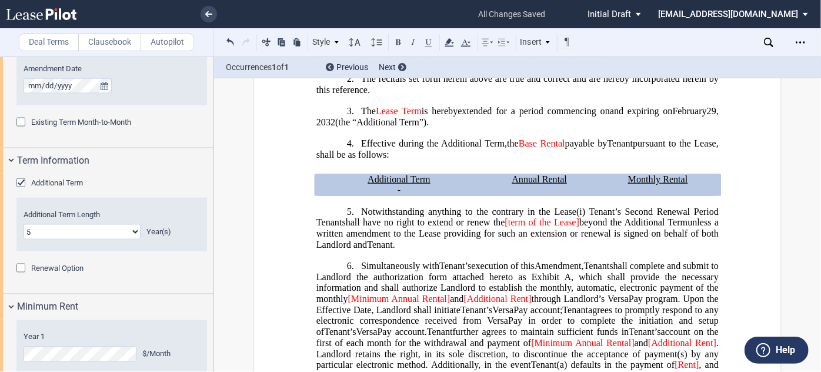
click at [717, 213] on span "(i) Tenant’s Second Renewal Period Tenant" at bounding box center [519, 216] width 405 height 21
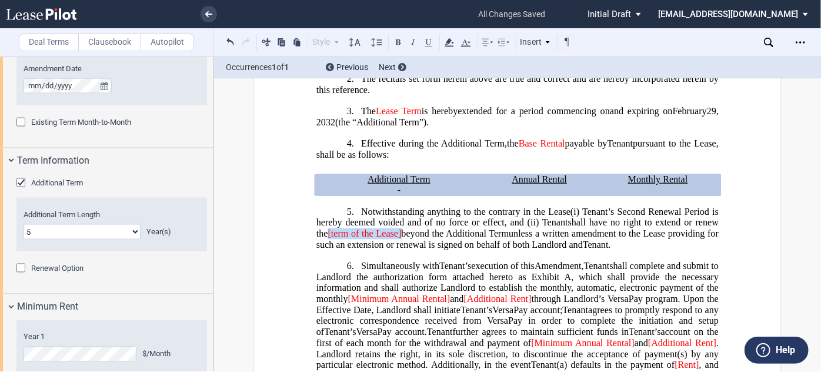
drag, startPoint x: 389, startPoint y: 236, endPoint x: 312, endPoint y: 235, distance: 77.1
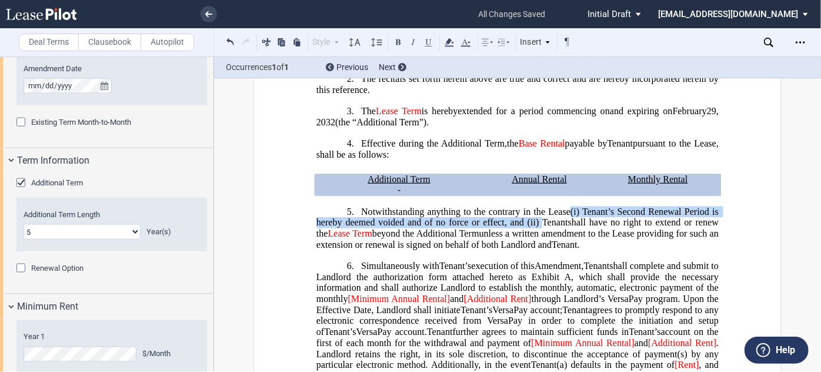
drag, startPoint x: 530, startPoint y: 225, endPoint x: 569, endPoint y: 215, distance: 40.7
click at [569, 215] on span "(i) Tenant’s Second Renewal Period is hereby deemed voided and of no force or e…" at bounding box center [519, 216] width 405 height 21
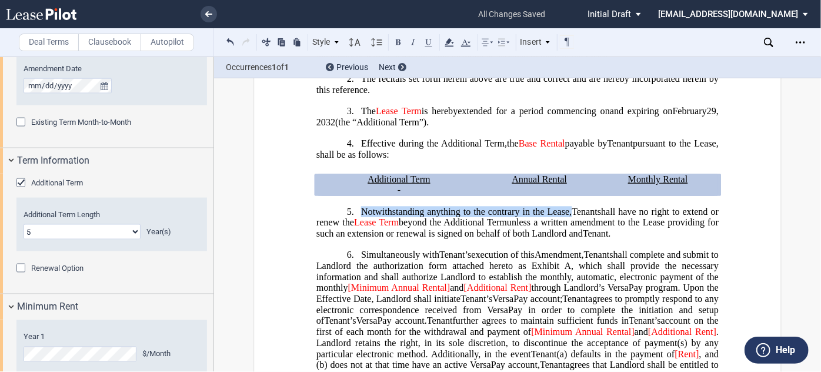
drag, startPoint x: 360, startPoint y: 214, endPoint x: 567, endPoint y: 214, distance: 206.5
click at [567, 214] on span "Notwithstanding anything to the contrary in the Lease," at bounding box center [466, 211] width 211 height 11
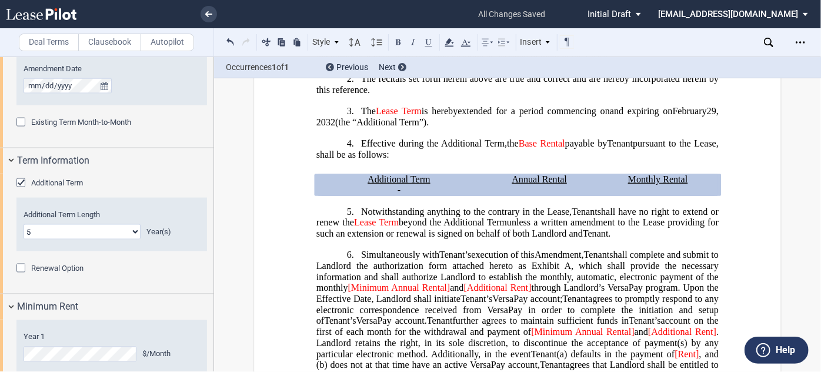
click at [572, 216] on span "Tenant" at bounding box center [585, 211] width 26 height 11
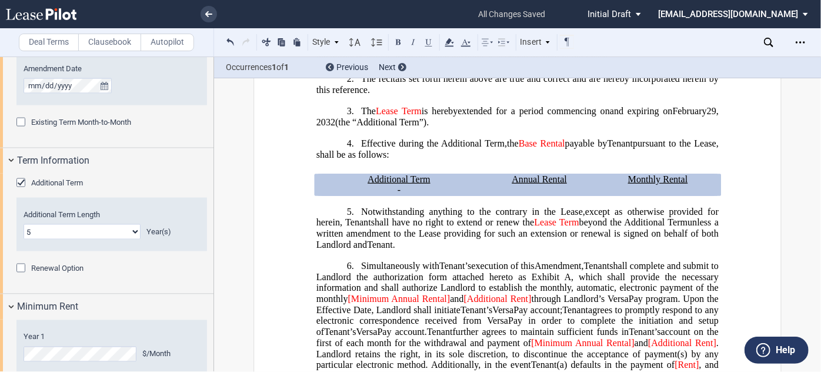
click at [443, 249] on h1 "5. Notwithstanding anything to the contrary in the Lease, except as otherwise p…" at bounding box center [518, 228] width 402 height 44
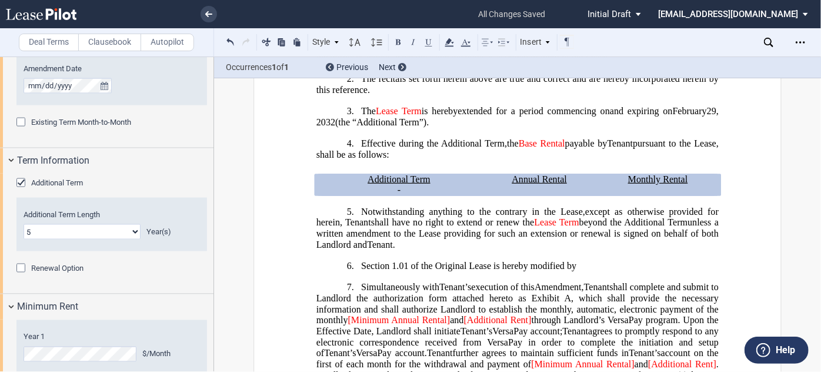
click at [361, 269] on span "​Section 1.01 of the Original Lease is hereby modified by" at bounding box center [468, 266] width 215 height 11
drag, startPoint x: 698, startPoint y: 266, endPoint x: 652, endPoint y: 269, distance: 45.4
click at [652, 269] on div "!!SET_LEVEL_0!! !!Heading 1!! 5. Notwithstanding anything to the contrary in th…" at bounding box center [518, 238] width 402 height 65
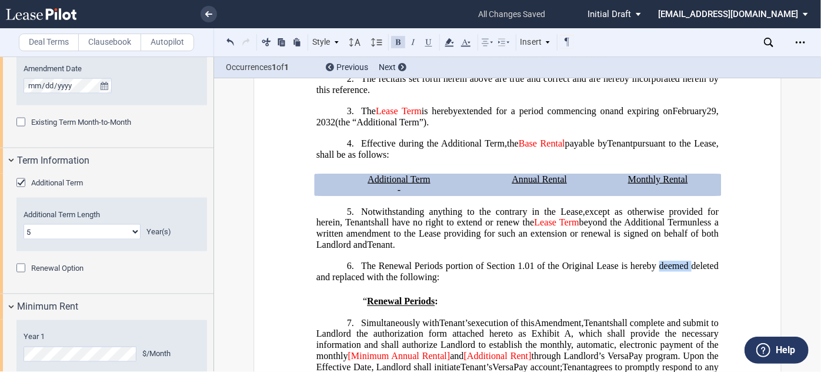
drag, startPoint x: 657, startPoint y: 267, endPoint x: 690, endPoint y: 265, distance: 33.0
click at [690, 265] on span "​The Renewal Periods portion of Section 1.01 of the Original Lease is hereby ﻿d…" at bounding box center [519, 271] width 405 height 21
click at [341, 279] on span "​The Renewal Periods portion of Section 1.01 of the Original Lease is hereby m﻿…" at bounding box center [519, 271] width 405 height 21
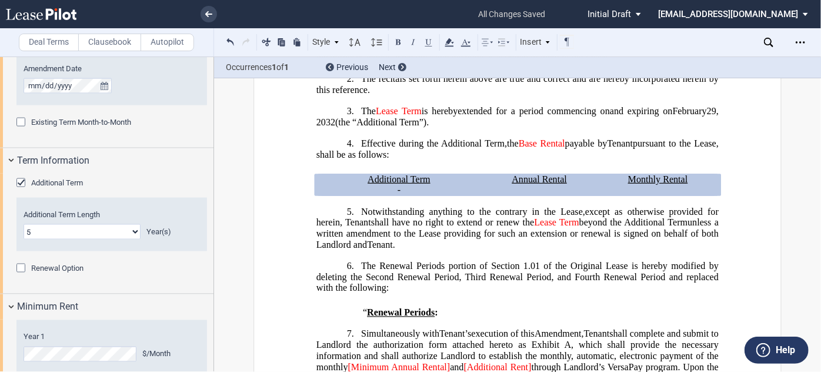
click at [716, 280] on span "​The Renewal Periods portion of Section 1.01 of the Original Lease is hereby m﻿…" at bounding box center [519, 277] width 405 height 32
drag, startPoint x: 441, startPoint y: 315, endPoint x: 365, endPoint y: 315, distance: 75.9
click at [365, 315] on p "﻿“ Renewal Periods :" at bounding box center [533, 312] width 371 height 11
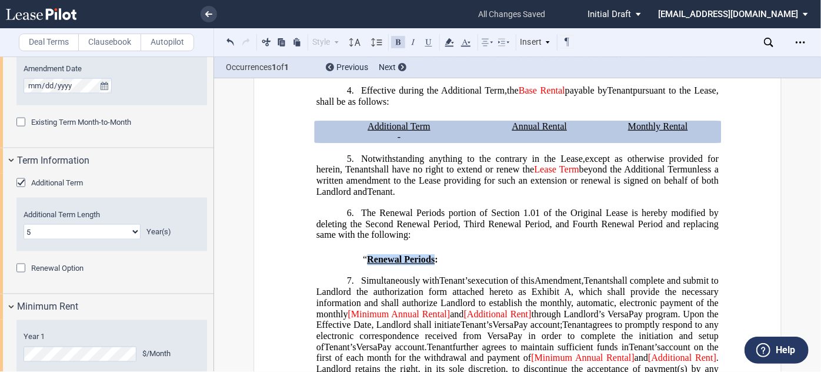
scroll to position [489, 0]
drag, startPoint x: 446, startPoint y: 214, endPoint x: 472, endPoint y: 210, distance: 26.2
click at [472, 210] on span "​The Renewal Periods portion of Section 1.01 of the Original Lease is hereby m﻿…" at bounding box center [519, 223] width 405 height 32
drag, startPoint x: 358, startPoint y: 227, endPoint x: 377, endPoint y: 228, distance: 18.3
click at [359, 225] on span "​The Renewal Periods section of Section 1.01 of the Original Lease is hereby m﻿…" at bounding box center [519, 223] width 405 height 32
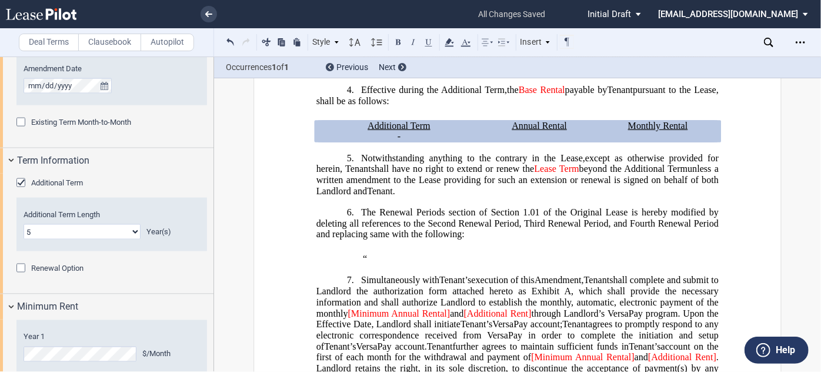
click at [398, 249] on p "​" at bounding box center [518, 248] width 402 height 11
click at [397, 258] on p "﻿“" at bounding box center [533, 259] width 371 height 11
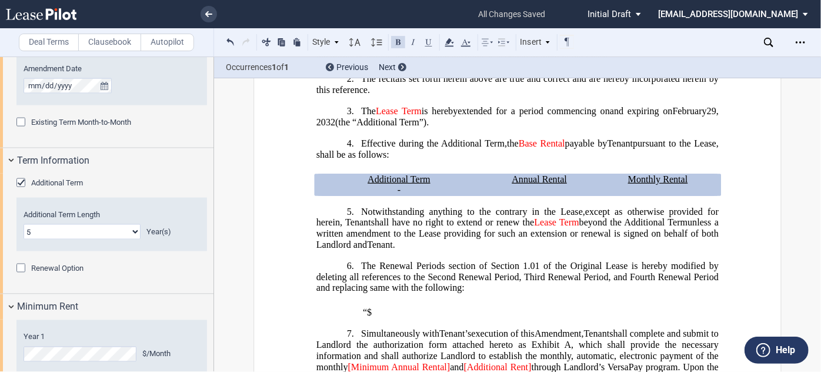
scroll to position [596, 0]
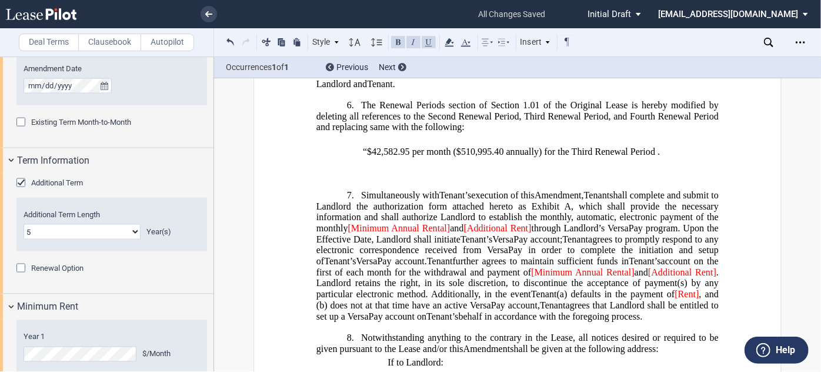
click at [469, 148] on span "﻿“$42,582.95 per month ($510,995.40 annually) for the Third Renewal Period ." at bounding box center [512, 151] width 299 height 11
click at [373, 168] on p "﻿" at bounding box center [533, 163] width 371 height 11
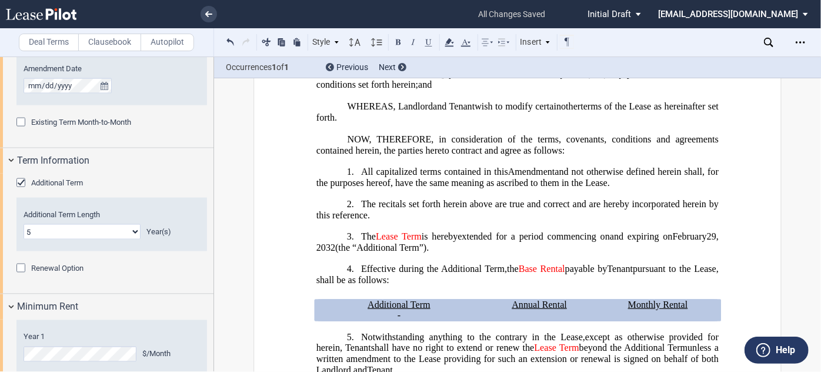
scroll to position [328, 0]
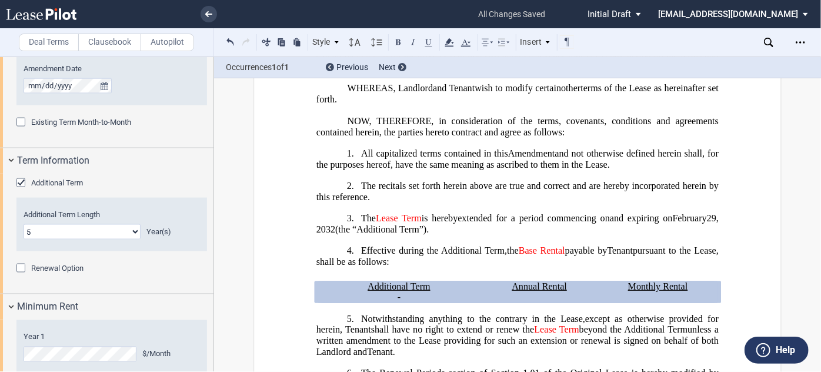
click at [386, 234] on span "(the “Additional Term”)." at bounding box center [382, 229] width 94 height 11
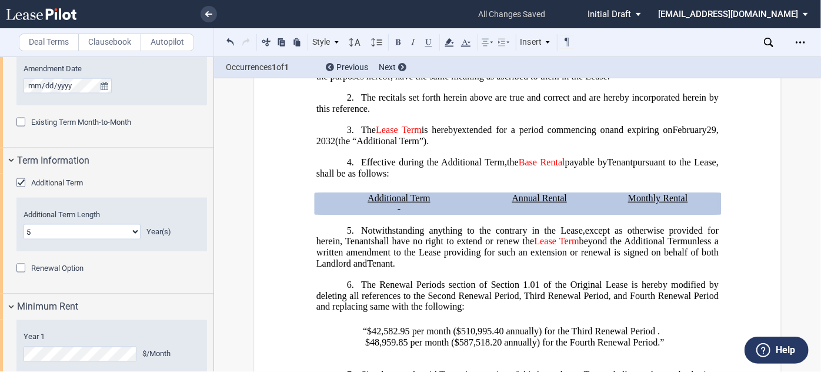
scroll to position [435, 0]
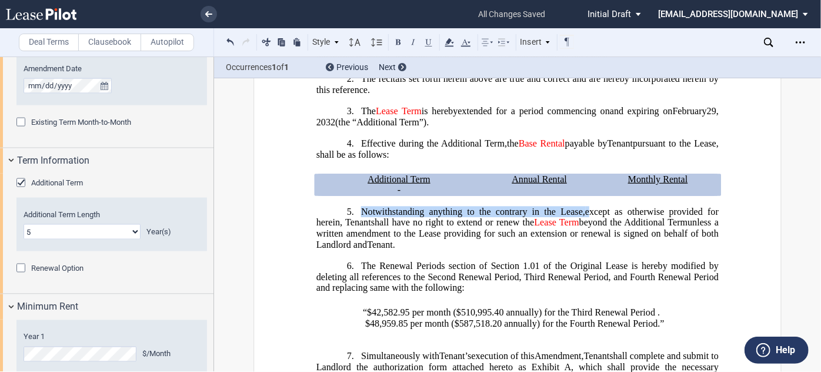
drag, startPoint x: 358, startPoint y: 214, endPoint x: 589, endPoint y: 215, distance: 231.2
click at [589, 215] on h1 "5. Notwithstanding anything to the contrary in the Lease, except as otherwise p…" at bounding box center [518, 228] width 402 height 44
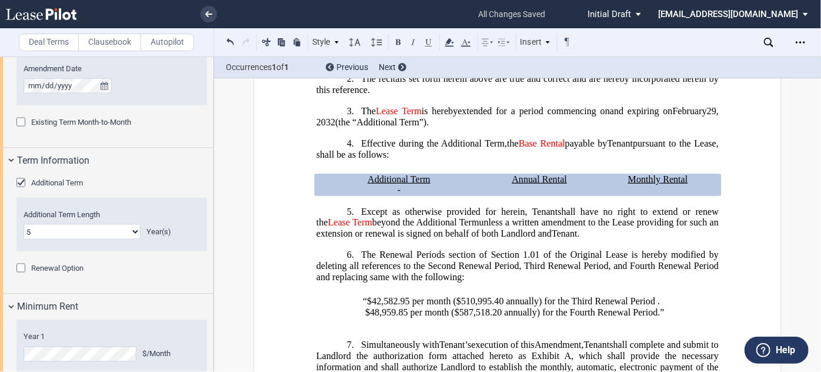
click at [490, 215] on span "xcept as otherwise provided for herein, Tenant" at bounding box center [462, 211] width 191 height 11
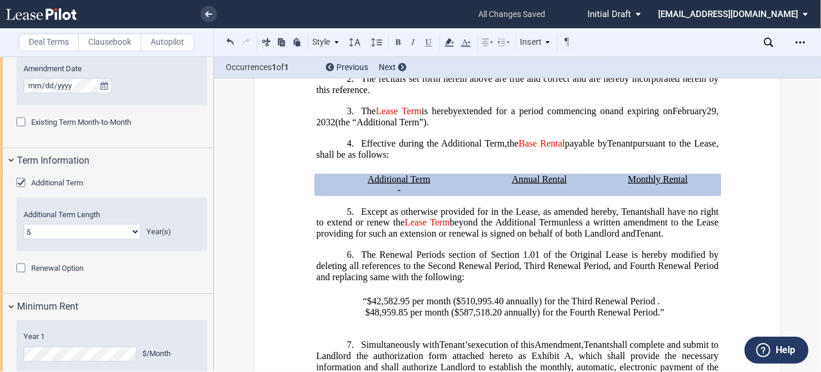
click at [687, 238] on h1 "5. E xcept as otherwise provided for in the Lease, as amended hereby, Tenant As…" at bounding box center [518, 222] width 402 height 33
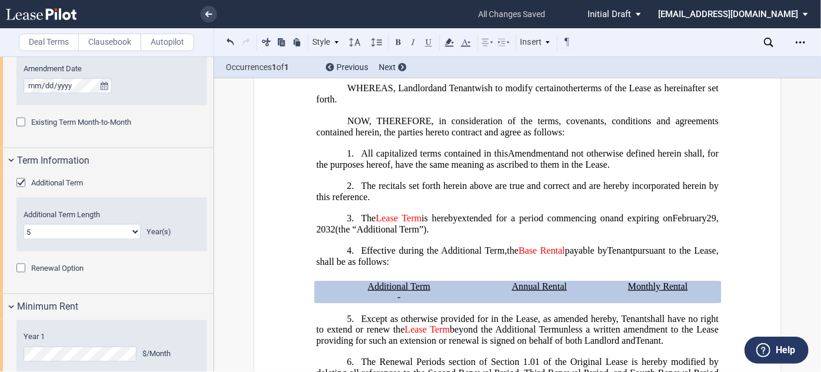
scroll to position [542, 0]
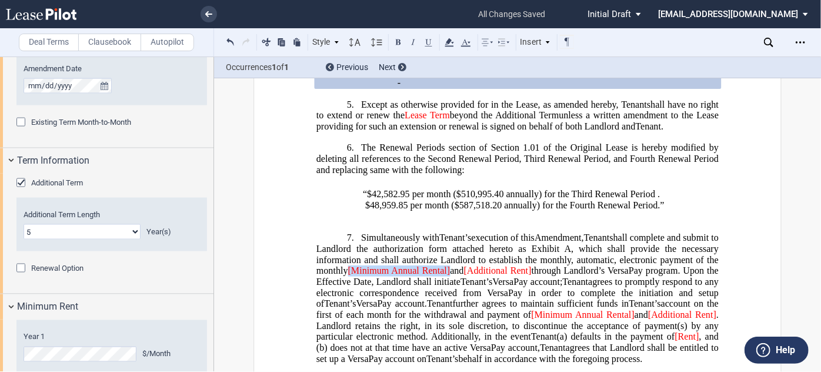
drag, startPoint x: 452, startPoint y: 272, endPoint x: 345, endPoint y: 272, distance: 107.7
click at [346, 272] on span "shall complete and submit to Landlord the authorization form attached hereto as…" at bounding box center [519, 259] width 405 height 54
drag, startPoint x: 488, startPoint y: 274, endPoint x: 400, endPoint y: 274, distance: 88.2
click at [400, 274] on span "shall complete and submit to Landlord the authorization form attached hereto as…" at bounding box center [519, 259] width 405 height 54
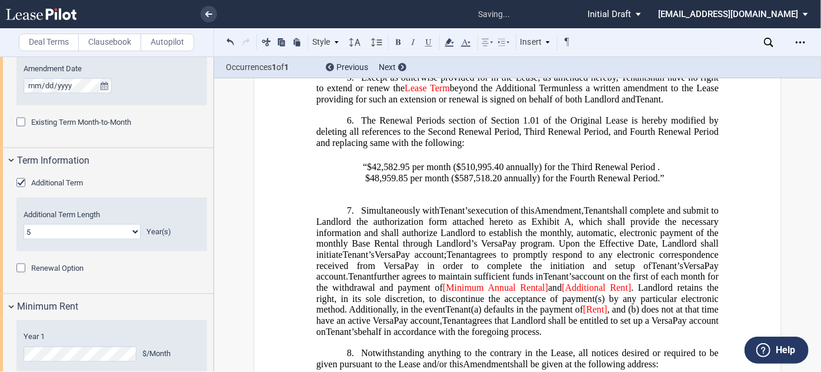
scroll to position [596, 0]
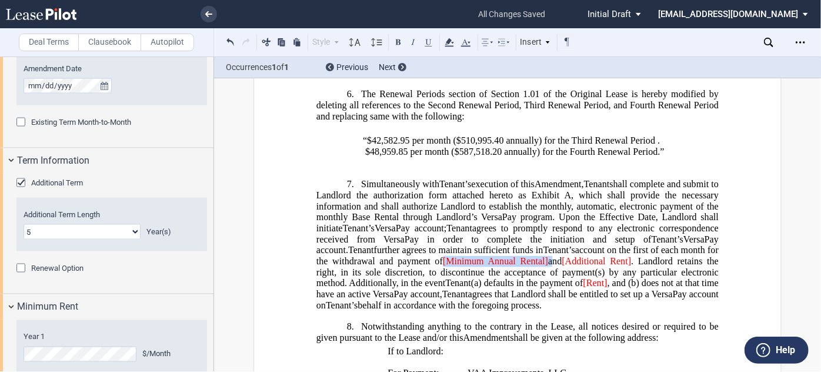
drag, startPoint x: 527, startPoint y: 263, endPoint x: 421, endPoint y: 258, distance: 106.0
click at [421, 258] on span "account on the first of each month for the withdrawal and payment of [Minimum A…" at bounding box center [519, 267] width 405 height 44
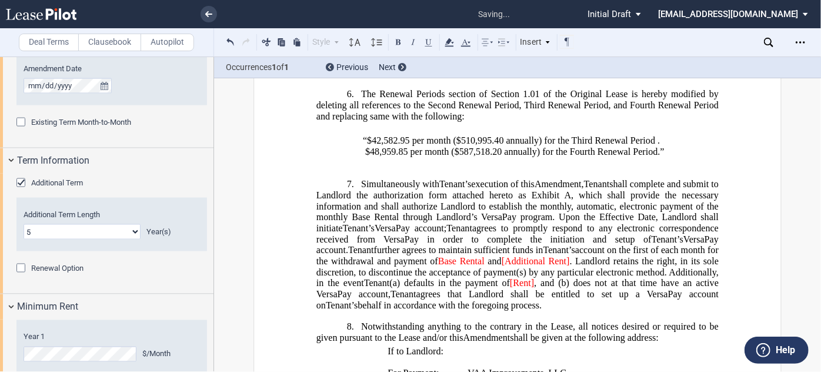
click at [493, 260] on span "and" at bounding box center [495, 261] width 14 height 11
drag, startPoint x: 478, startPoint y: 261, endPoint x: 558, endPoint y: 264, distance: 80.0
click at [558, 264] on span "account on the first of each month for the withdrawal and payment of ﻿Base Rent…" at bounding box center [519, 267] width 405 height 44
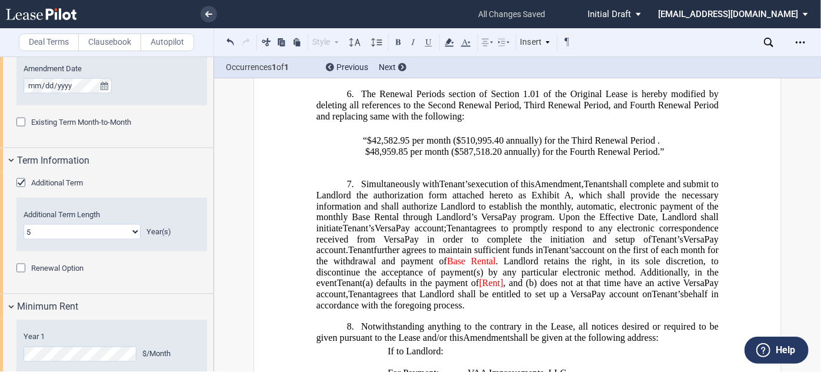
click at [479, 283] on span "[Rent]" at bounding box center [491, 283] width 24 height 11
click at [480, 285] on span "Rent]" at bounding box center [490, 283] width 21 height 11
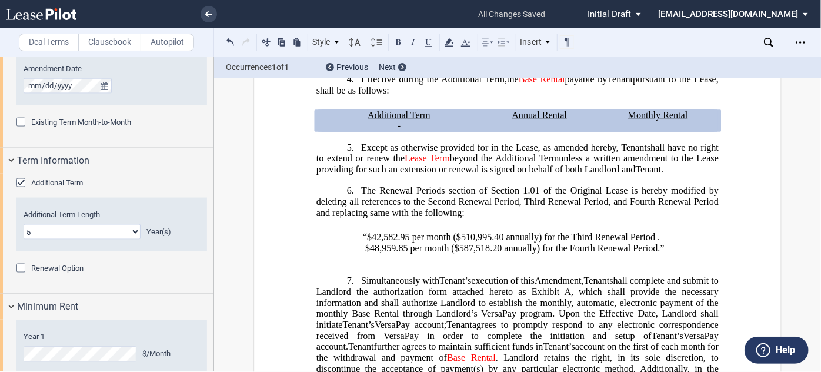
scroll to position [489, 0]
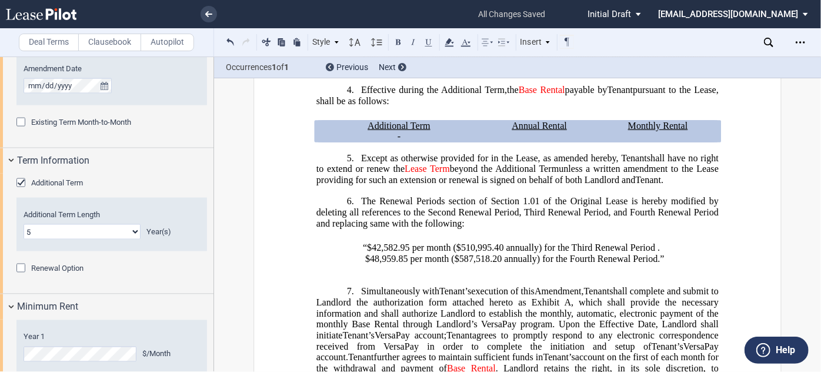
click at [379, 272] on p "﻿" at bounding box center [533, 270] width 371 height 11
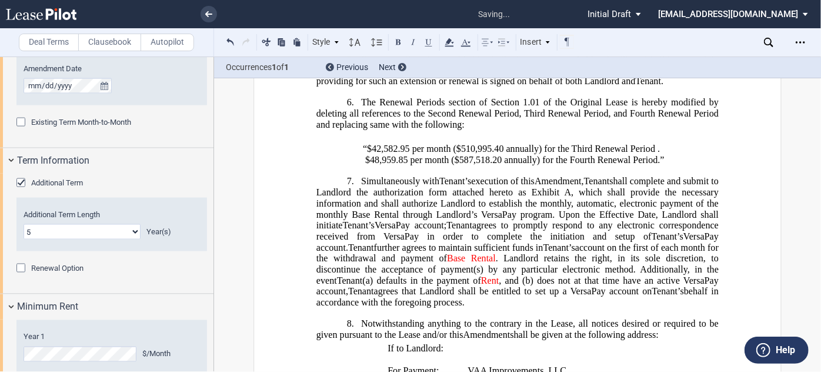
scroll to position [649, 0]
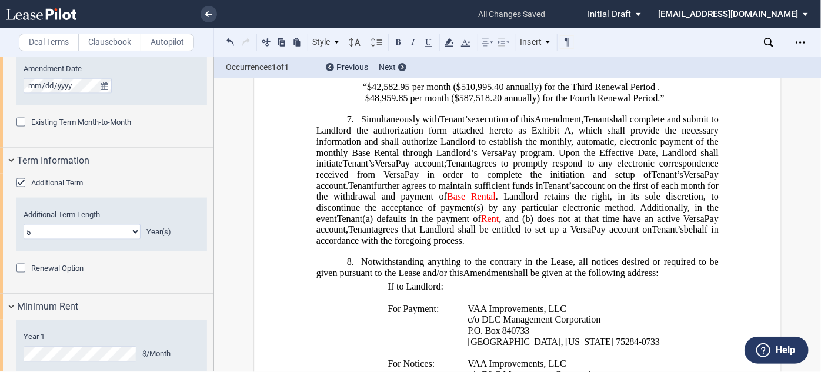
drag, startPoint x: 357, startPoint y: 119, endPoint x: 363, endPoint y: 120, distance: 6.5
click at [359, 119] on h1 "7. Simultaneously with [PERSON_NAME]’s Assignee’s execution of this Amendment A…" at bounding box center [518, 181] width 402 height 132
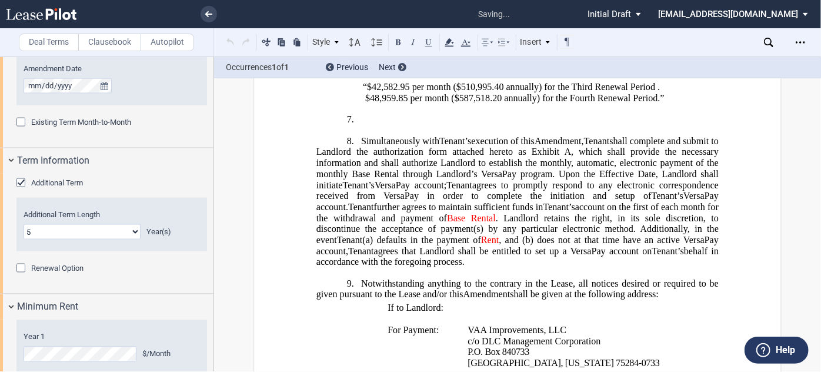
click at [369, 121] on h1 "7. ﻿" at bounding box center [518, 120] width 402 height 11
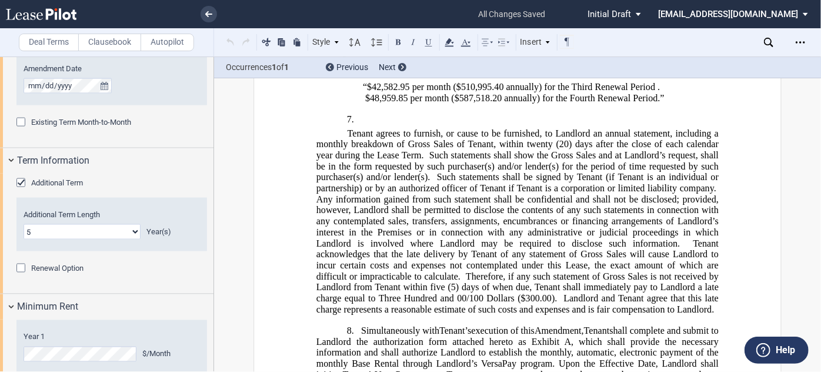
click at [345, 134] on span "Tenant agrees to furnish, or cause to be furnished, to Landlord an annual state…" at bounding box center [519, 138] width 405 height 21
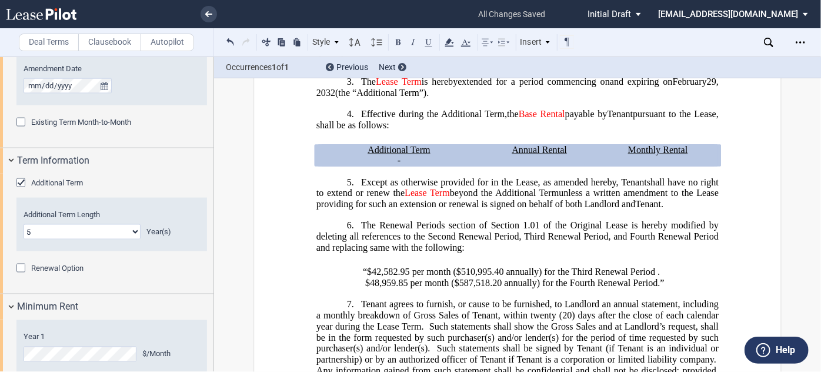
scroll to position [489, 0]
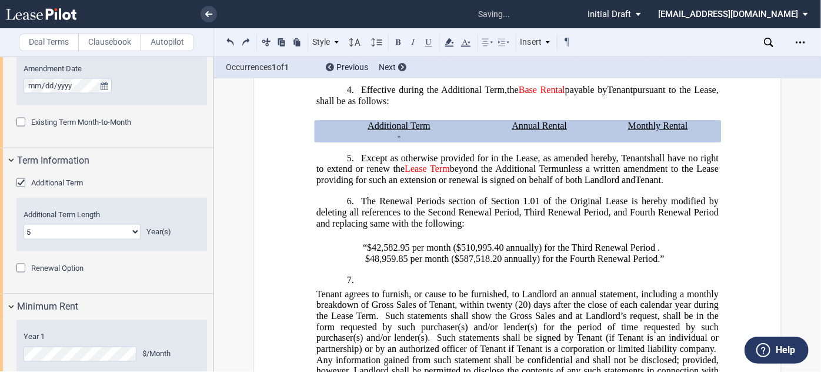
drag, startPoint x: 354, startPoint y: 332, endPoint x: 337, endPoint y: 316, distance: 23.3
click at [354, 331] on span "Such statements shall show the Gross Sales and at Landlord’s request, shall be …" at bounding box center [519, 327] width 405 height 32
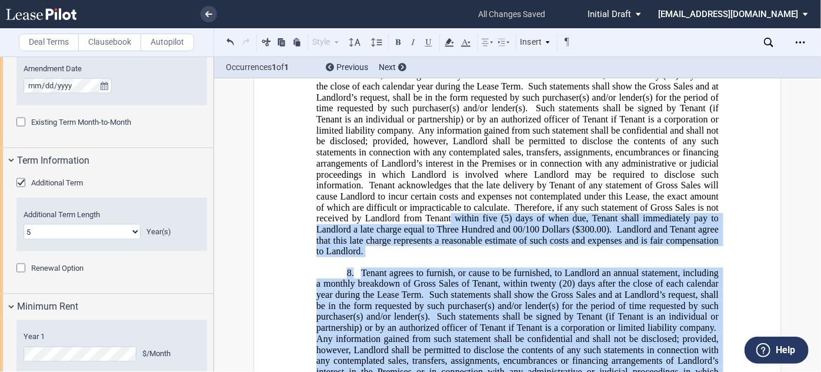
scroll to position [702, 0]
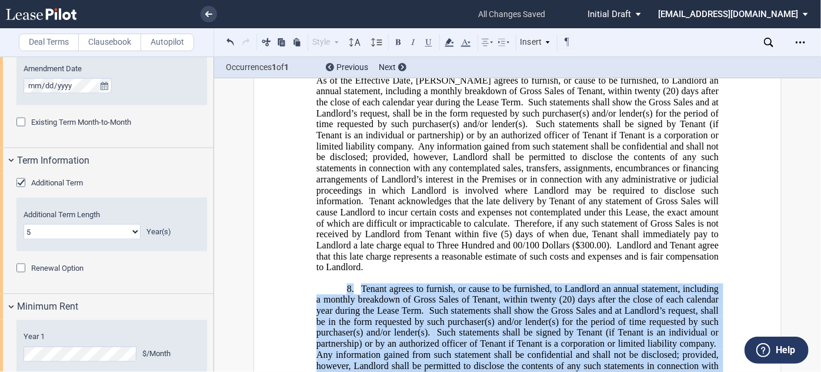
drag, startPoint x: 698, startPoint y: 241, endPoint x: 322, endPoint y: 288, distance: 378.8
click at [322, 288] on h1 "8. ﻿ [PERSON_NAME] agrees to furnish, or cause to be furnished, to Landlord an …" at bounding box center [518, 377] width 402 height 187
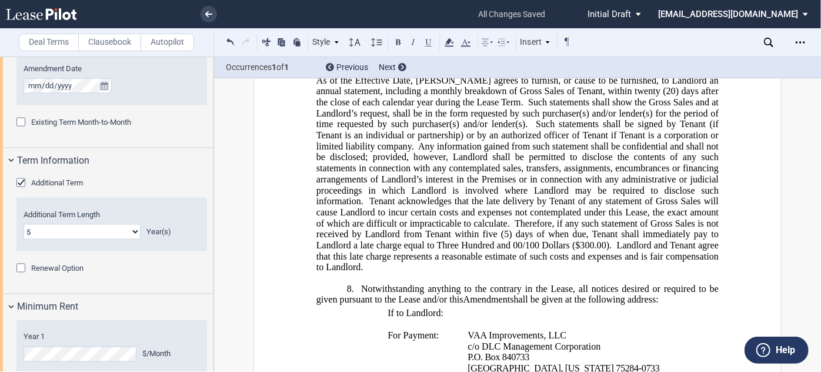
click at [464, 265] on p "As of the Effective Date, [PERSON_NAME] agrees to furnish, or cause to be furni…" at bounding box center [518, 174] width 402 height 198
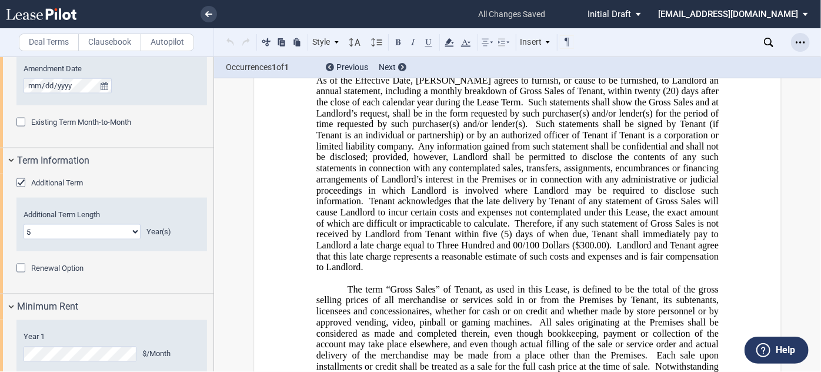
click at [801, 35] on div "Open Lease options menu" at bounding box center [800, 42] width 19 height 19
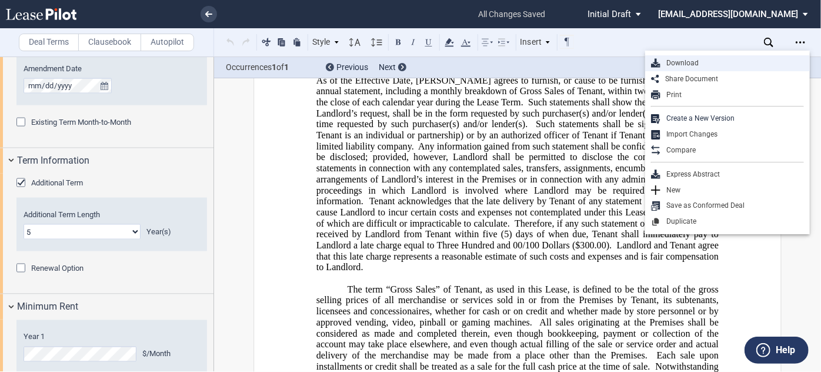
click at [691, 62] on div "Download" at bounding box center [733, 63] width 144 height 10
